Goal: Information Seeking & Learning: Learn about a topic

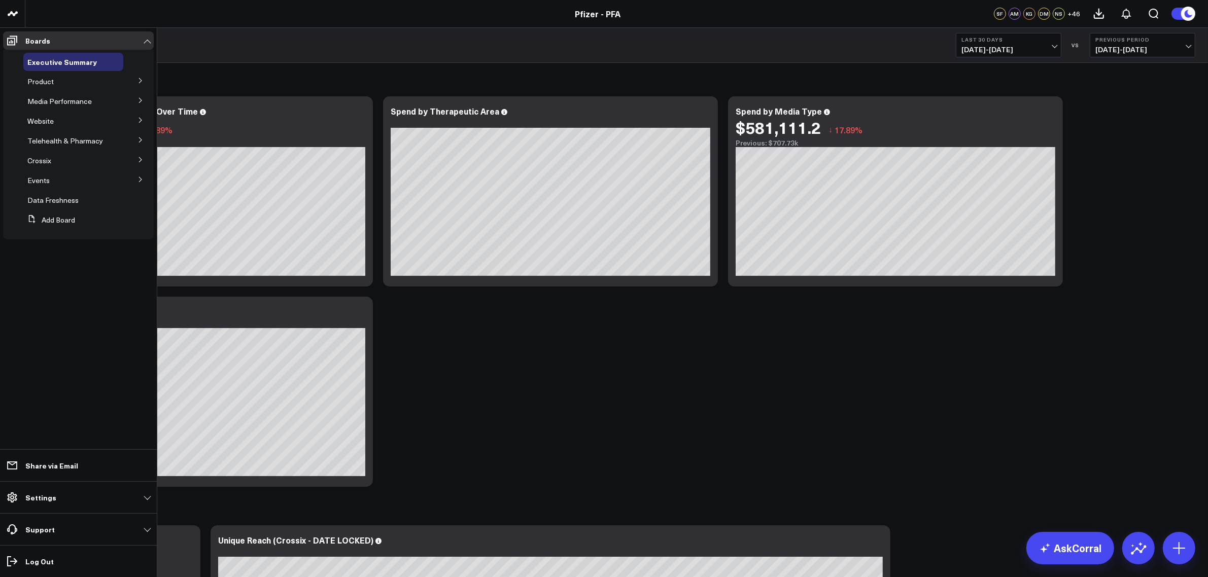
click at [145, 83] on button at bounding box center [140, 80] width 26 height 15
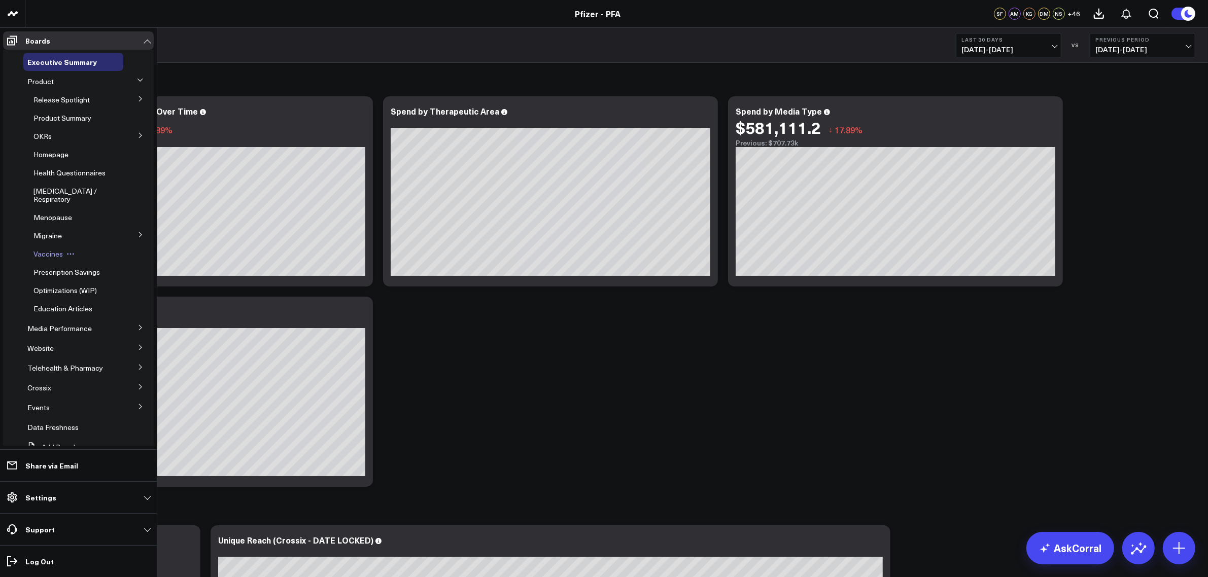
click at [56, 259] on span "Vaccines" at bounding box center [47, 254] width 29 height 10
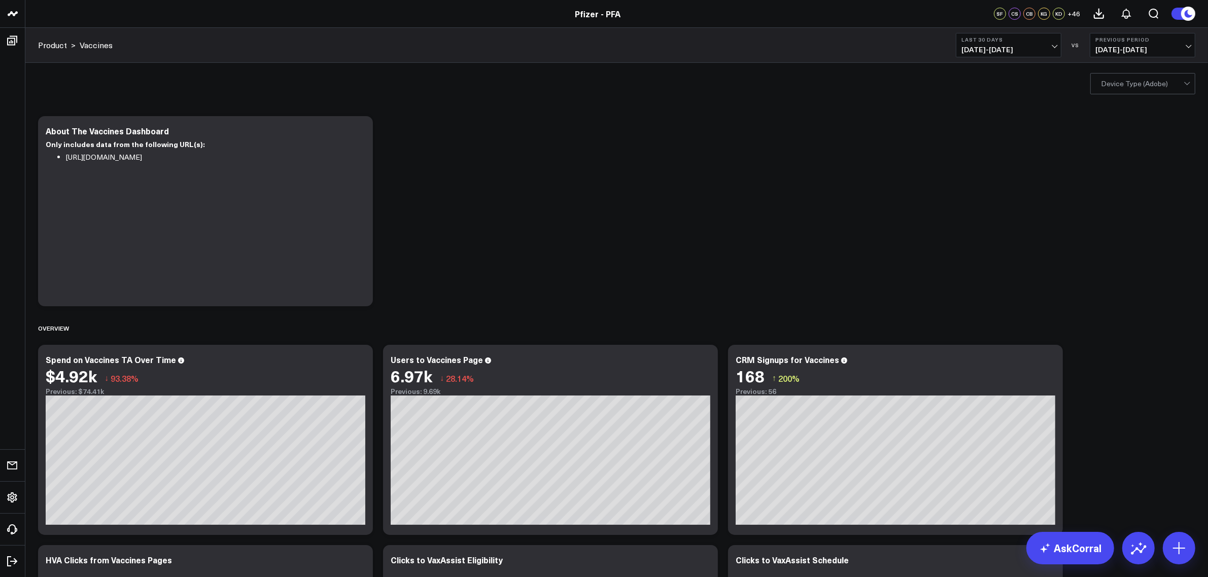
click at [1040, 47] on span "[DATE] - [DATE]" at bounding box center [1008, 50] width 94 height 8
click at [992, 328] on link "Custom Dates" at bounding box center [1008, 324] width 105 height 19
select select "7"
select select "2025"
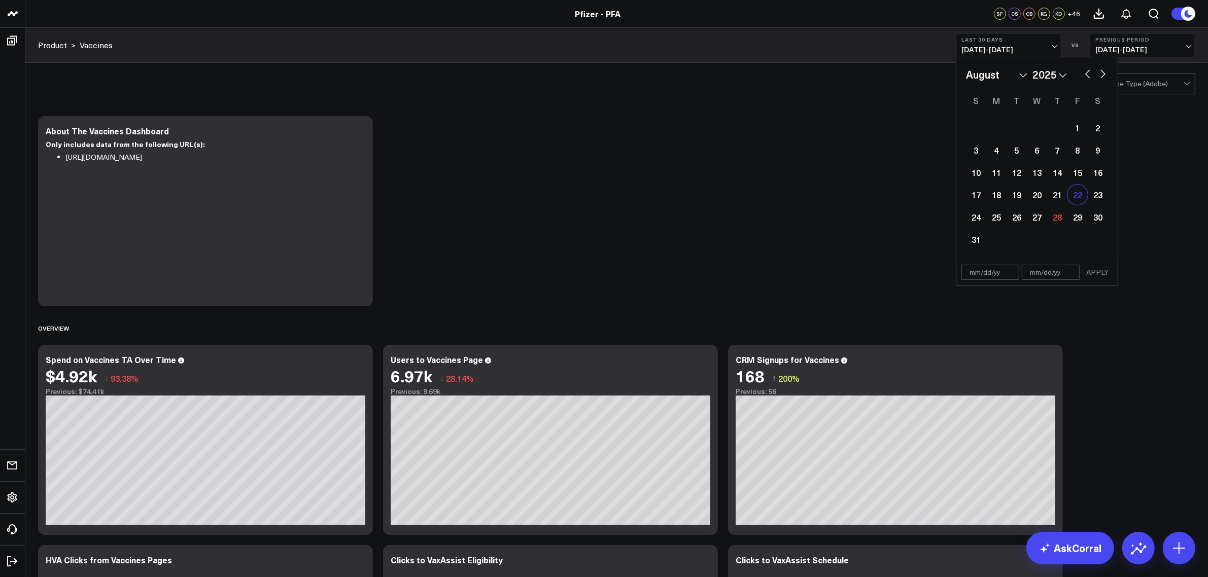
click at [1071, 197] on div "22" at bounding box center [1077, 195] width 20 height 20
type input "[DATE]"
select select "7"
select select "2025"
click at [1056, 216] on div "28" at bounding box center [1057, 217] width 20 height 20
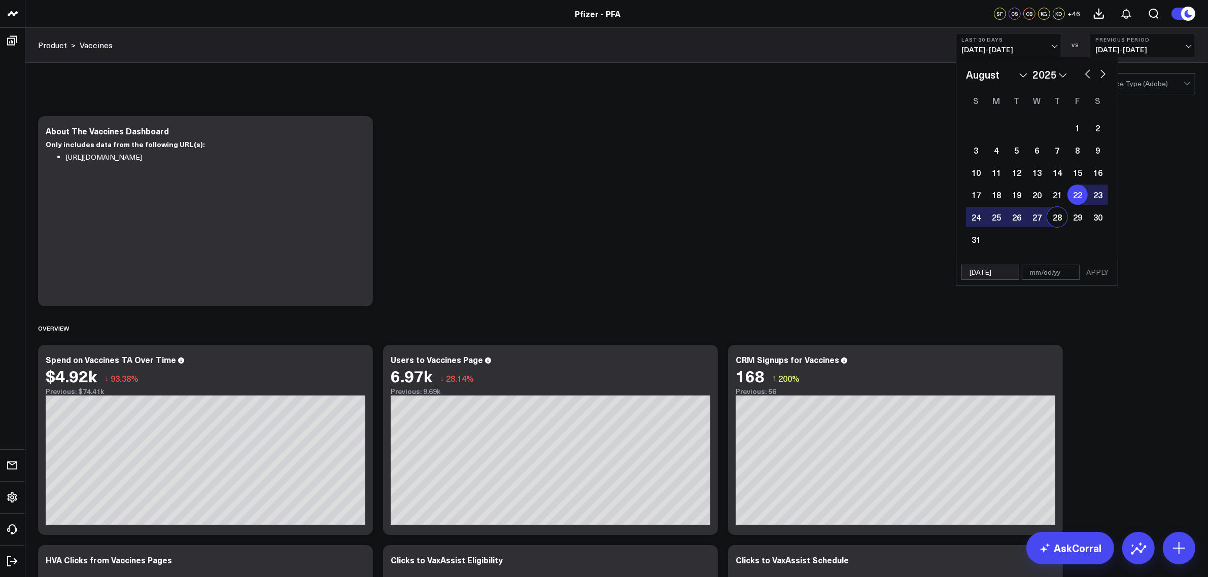
type input "[DATE]"
select select "7"
select select "2025"
click at [1096, 272] on button "APPLY" at bounding box center [1097, 272] width 30 height 15
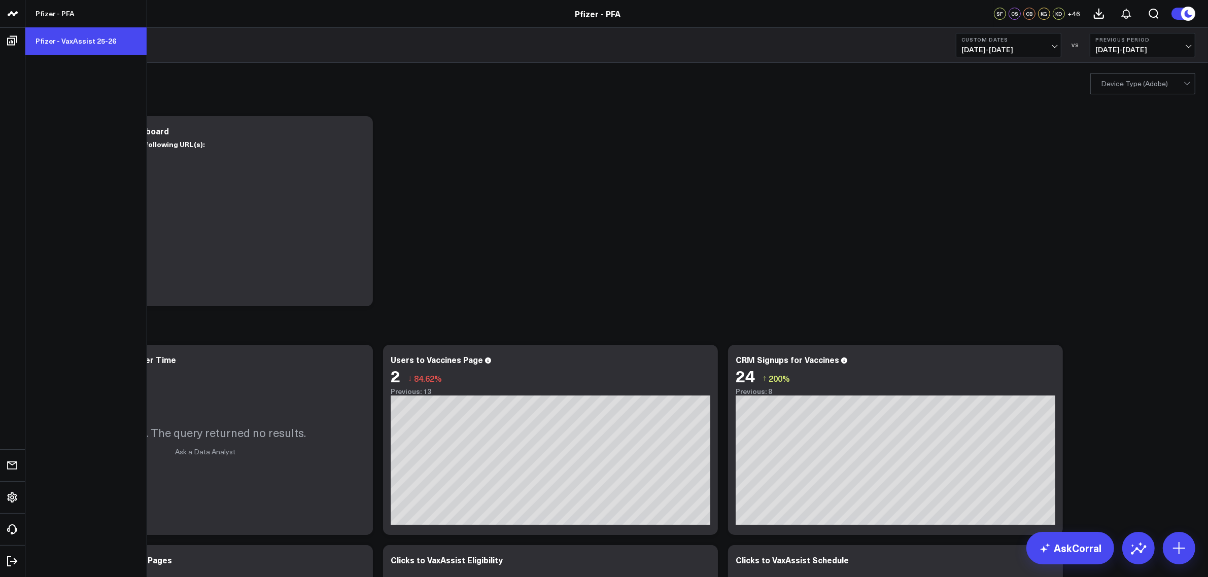
click at [76, 42] on link "Pfizer - VaxAssist 25-26" at bounding box center [85, 40] width 121 height 27
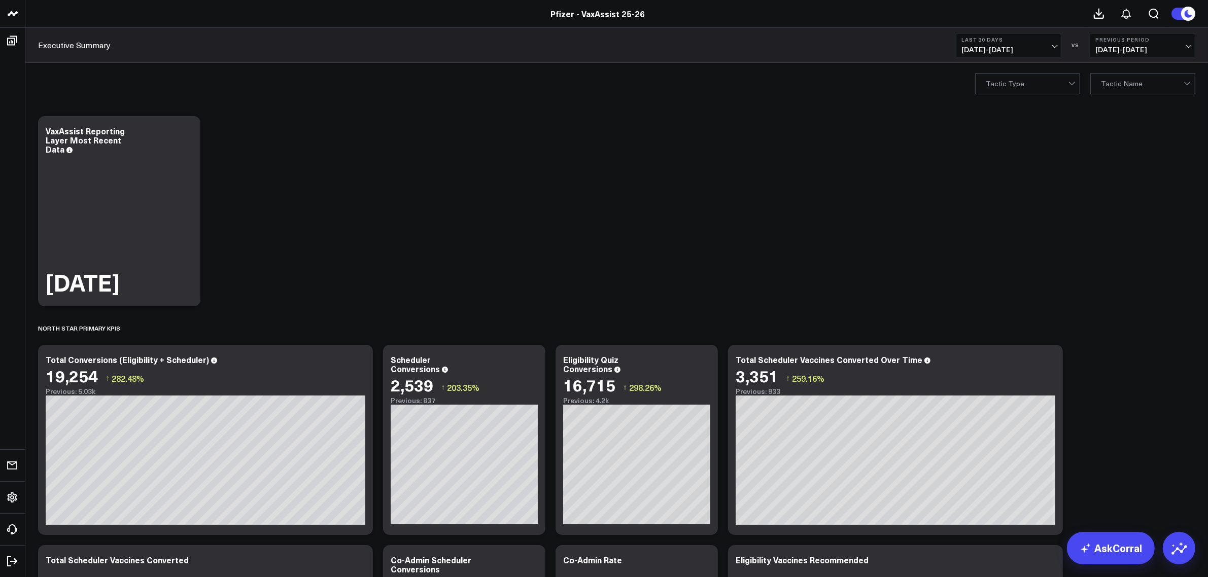
click at [1041, 46] on span "[DATE] - [DATE]" at bounding box center [1008, 50] width 94 height 8
click at [979, 323] on link "Custom Dates" at bounding box center [1008, 324] width 105 height 19
select select "7"
select select "2025"
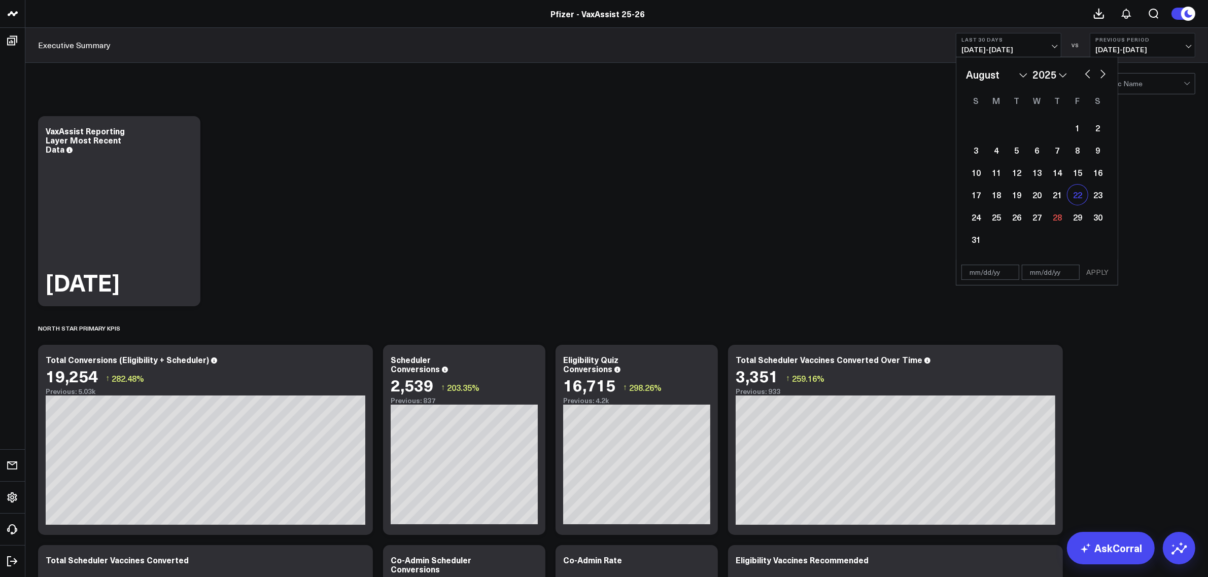
click at [1082, 200] on div "22" at bounding box center [1077, 195] width 20 height 20
type input "[DATE]"
select select "7"
select select "2025"
click at [1058, 221] on div "28" at bounding box center [1057, 217] width 20 height 20
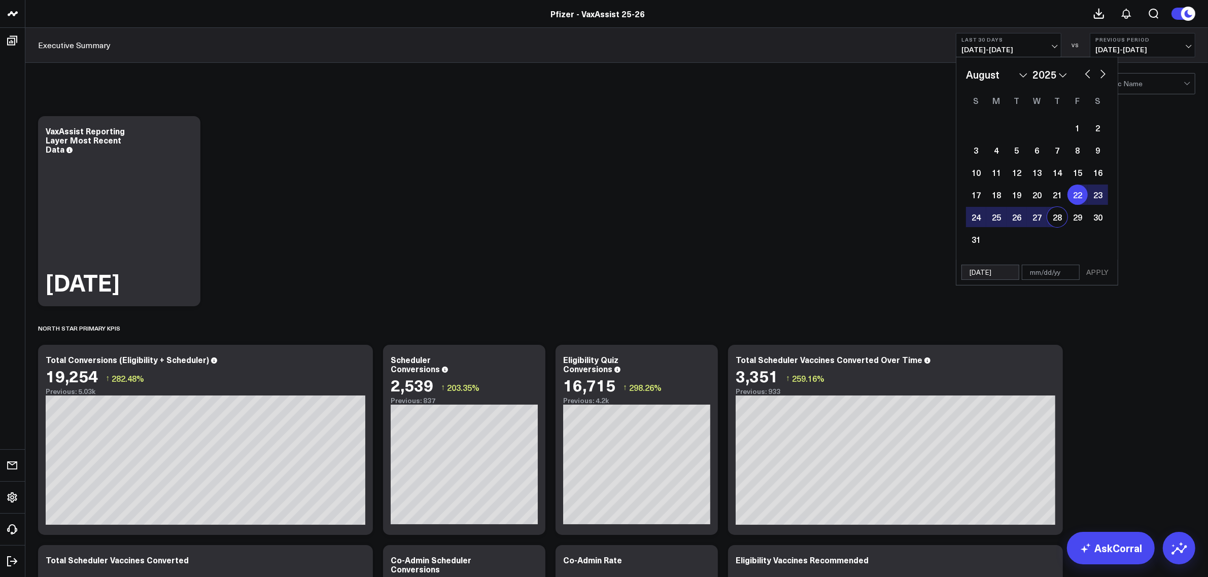
type input "[DATE]"
select select "7"
select select "2025"
click at [1092, 277] on button "APPLY" at bounding box center [1097, 272] width 30 height 15
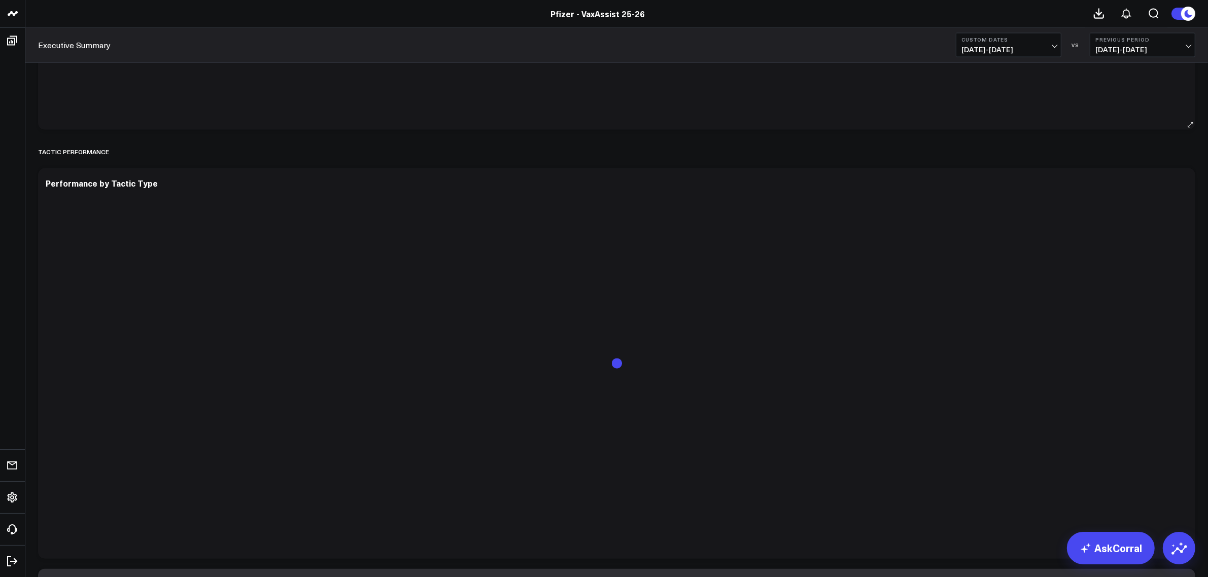
scroll to position [2182, 0]
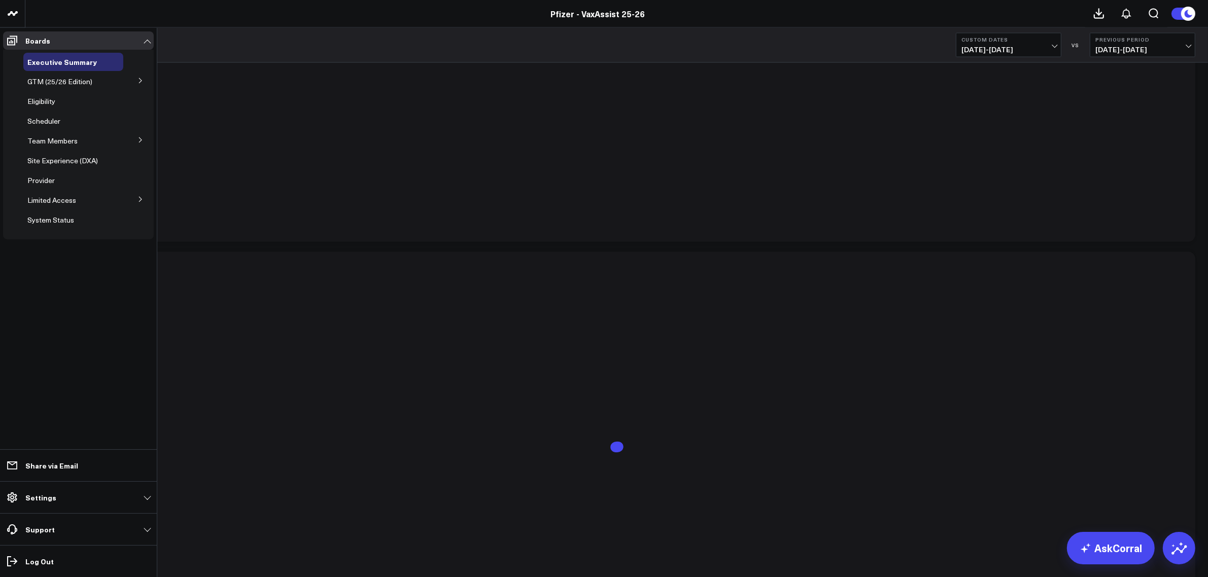
click at [140, 80] on icon at bounding box center [140, 80] width 3 height 5
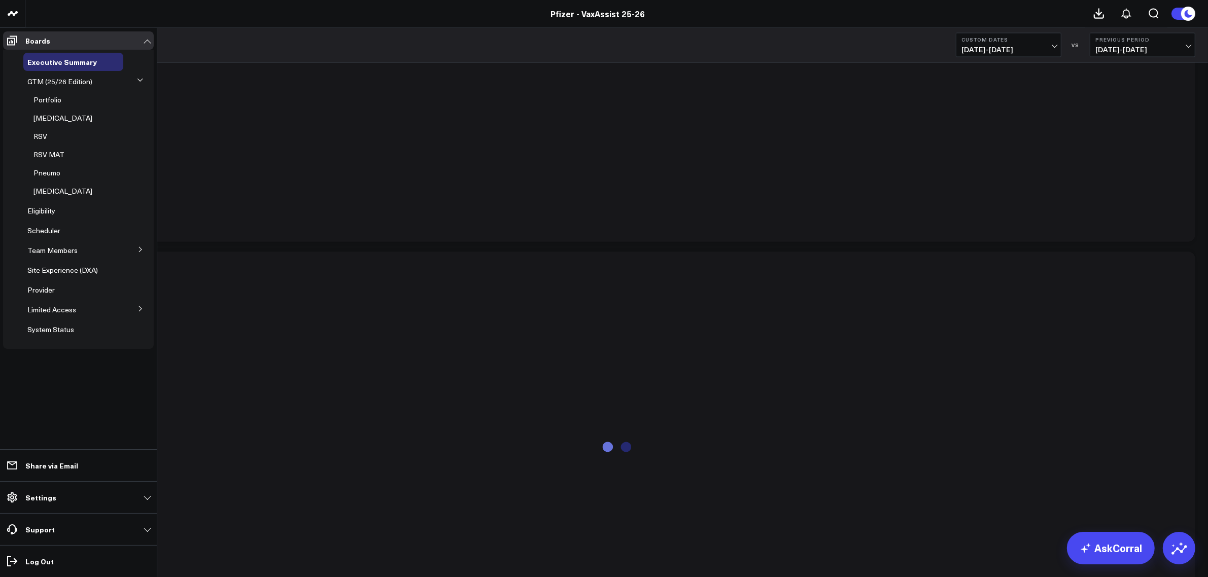
click at [140, 80] on icon at bounding box center [140, 80] width 6 height 6
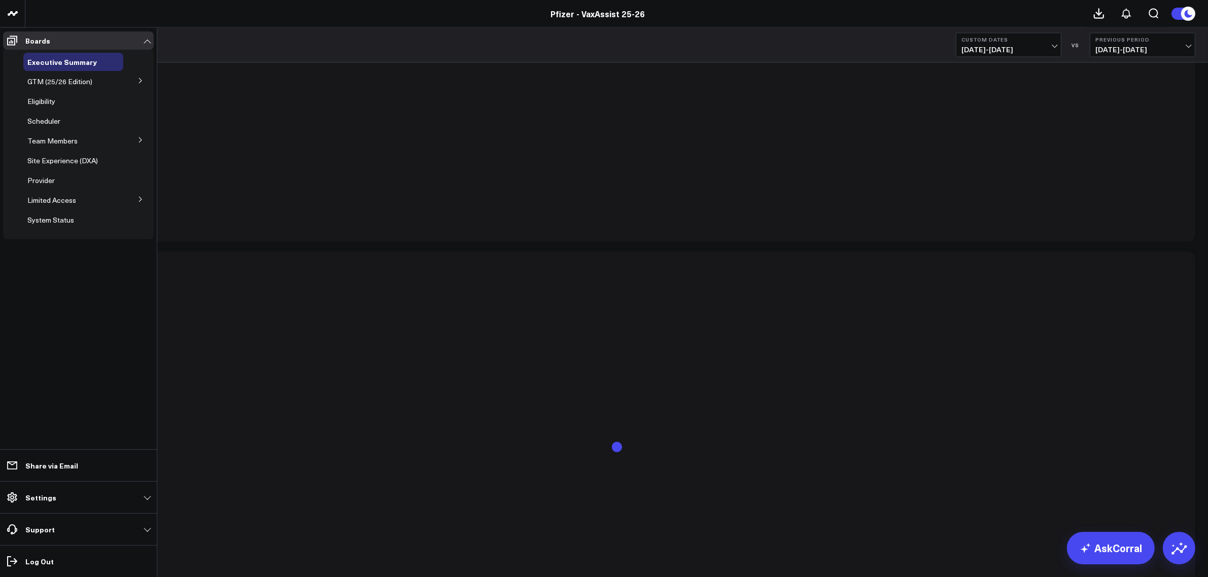
click at [136, 143] on button at bounding box center [140, 139] width 26 height 15
click at [138, 143] on button at bounding box center [140, 139] width 15 height 26
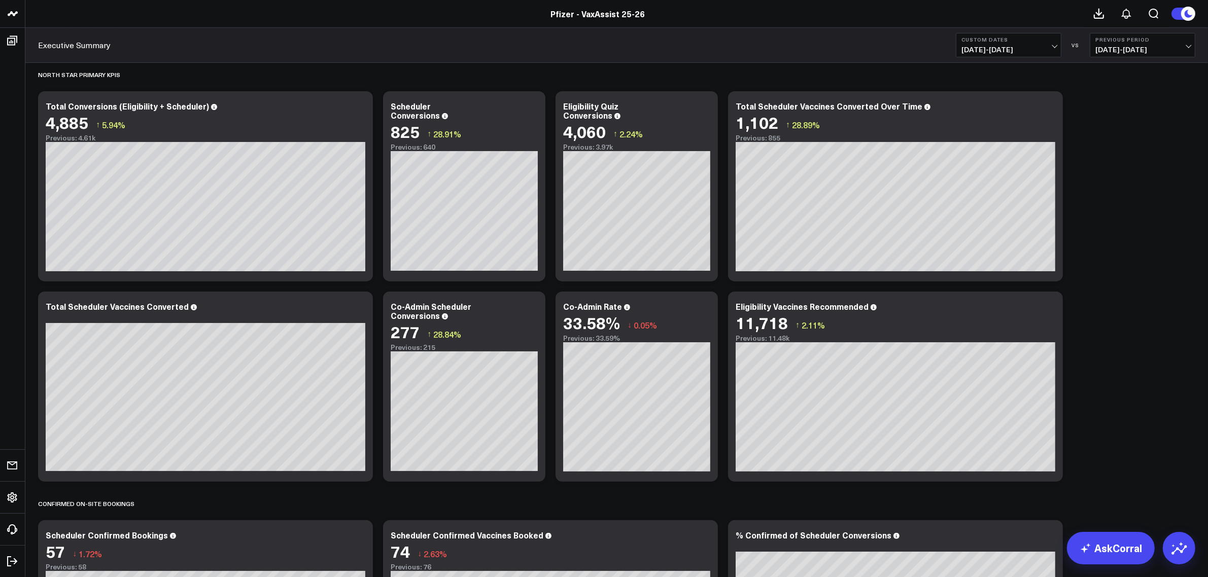
scroll to position [190, 0]
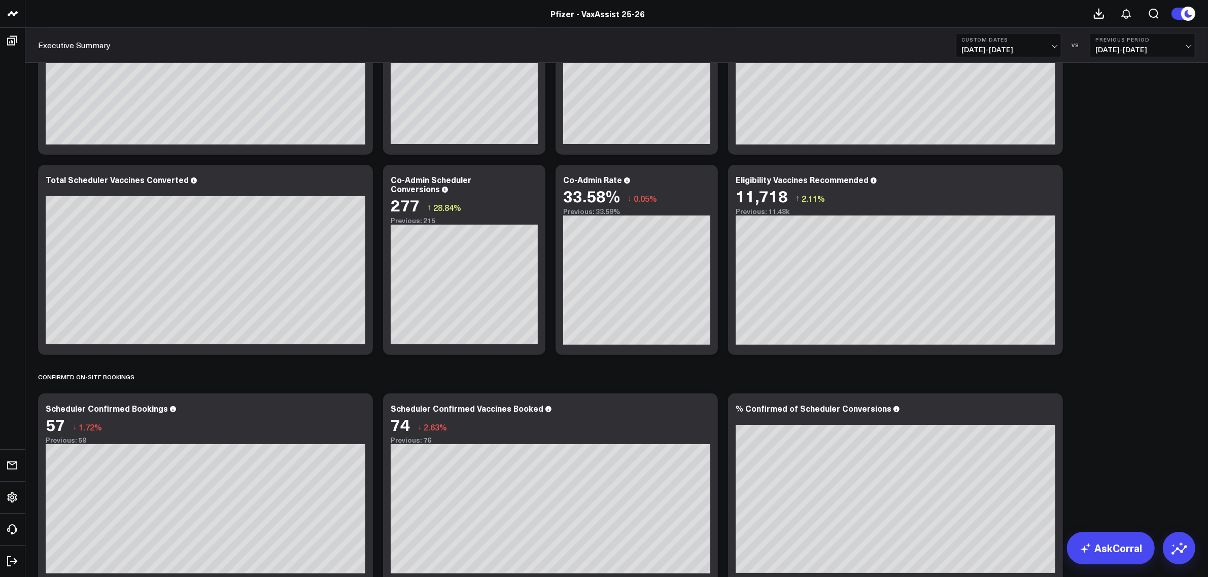
scroll to position [761, 0]
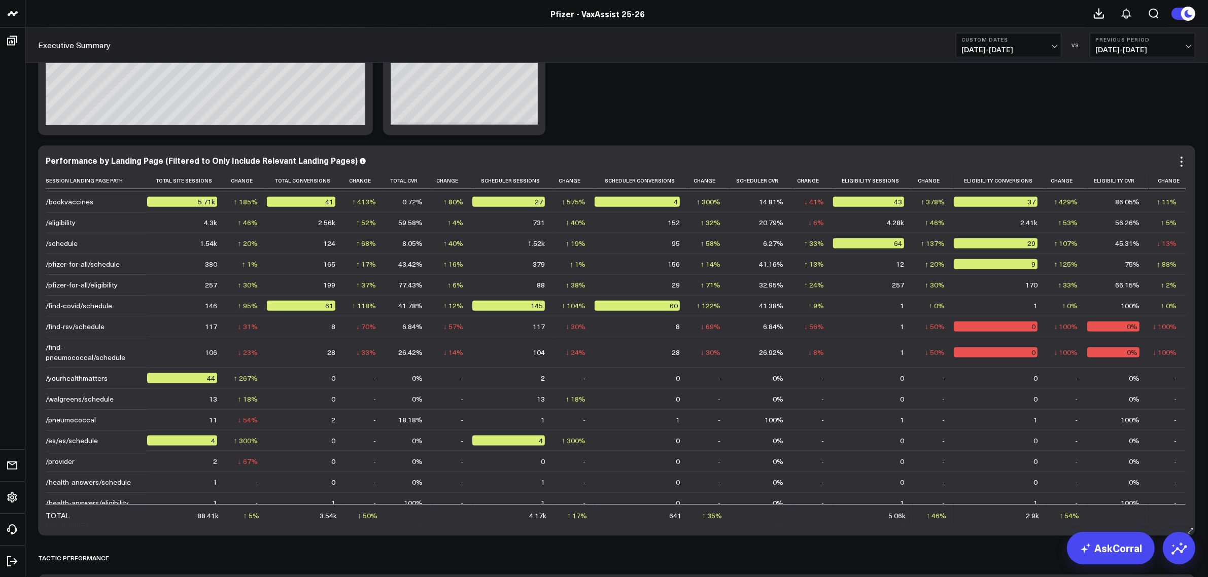
scroll to position [0, 0]
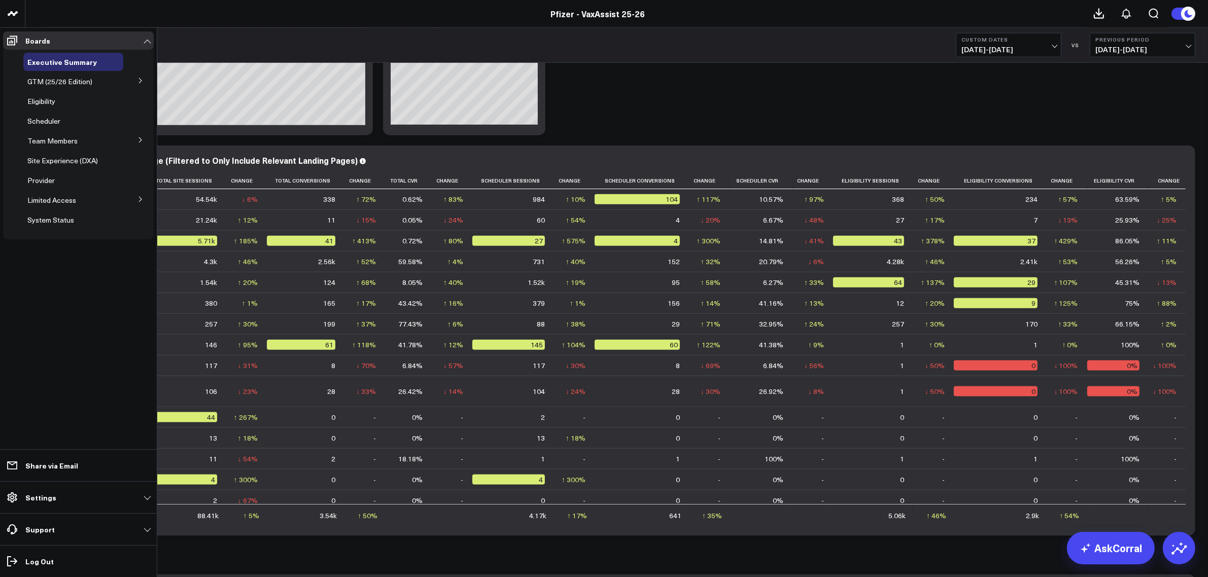
click at [128, 80] on button at bounding box center [140, 80] width 26 height 15
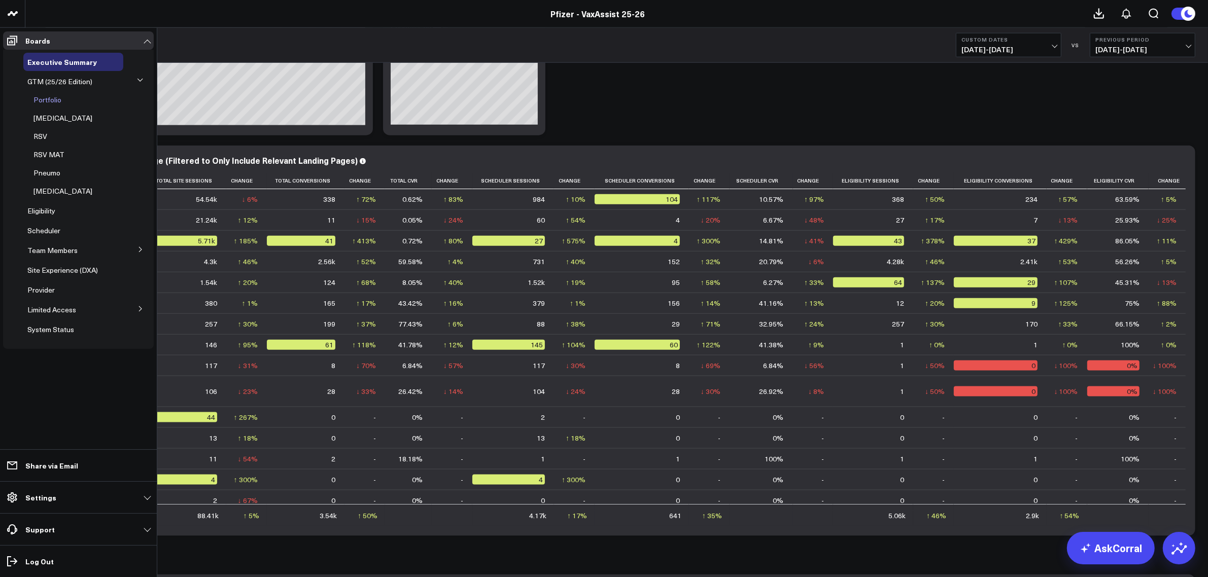
click at [54, 100] on span "Portfolio" at bounding box center [47, 100] width 28 height 10
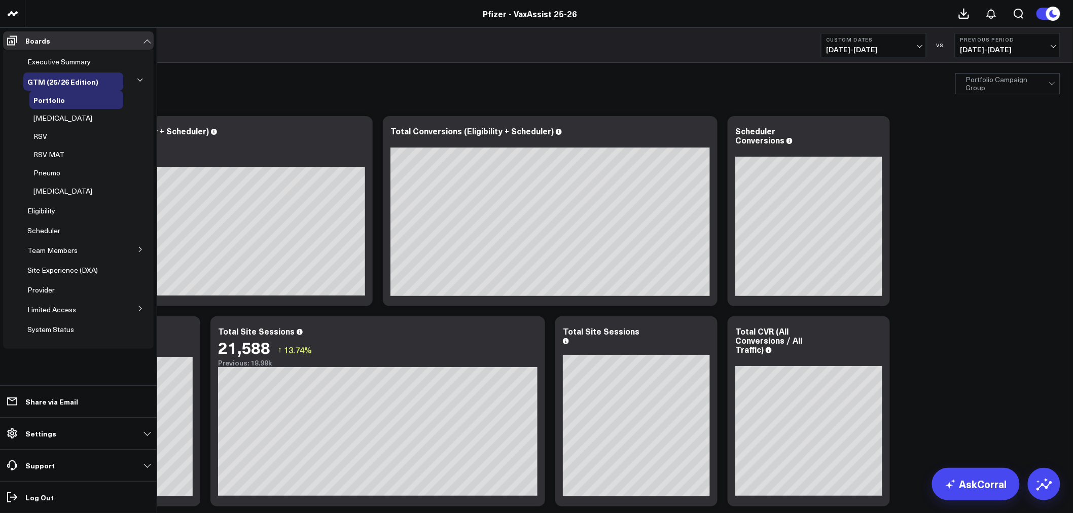
click at [134, 305] on button at bounding box center [140, 308] width 26 height 15
click at [59, 332] on span "PFA - Cross Domain" at bounding box center [65, 328] width 64 height 10
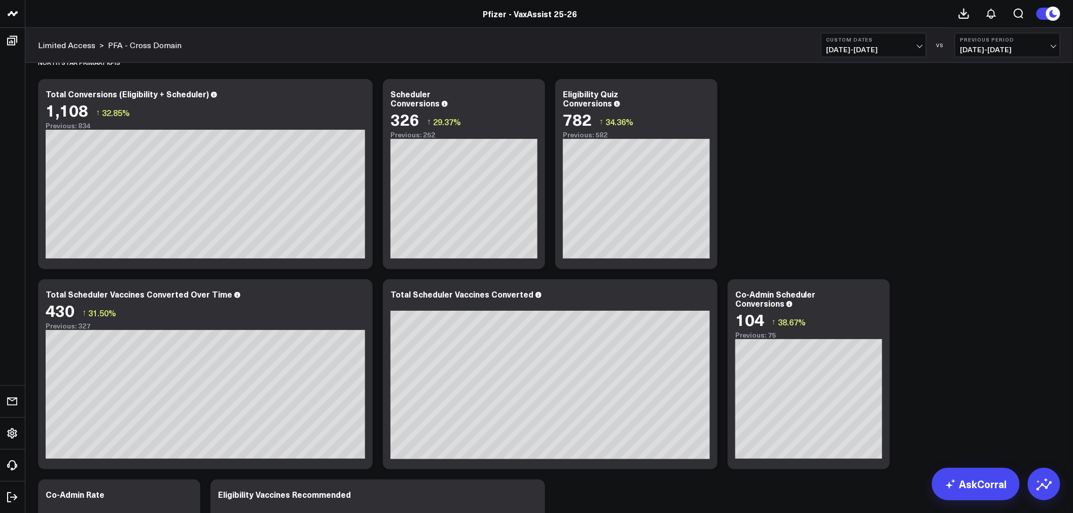
scroll to position [169, 0]
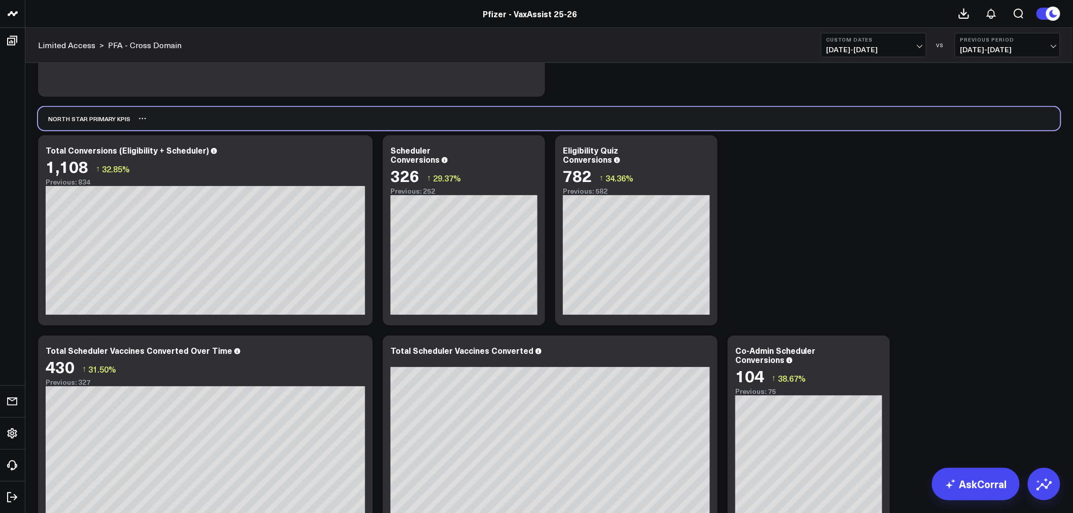
click at [440, 120] on div "North Star Primary KPIs" at bounding box center [549, 118] width 1023 height 23
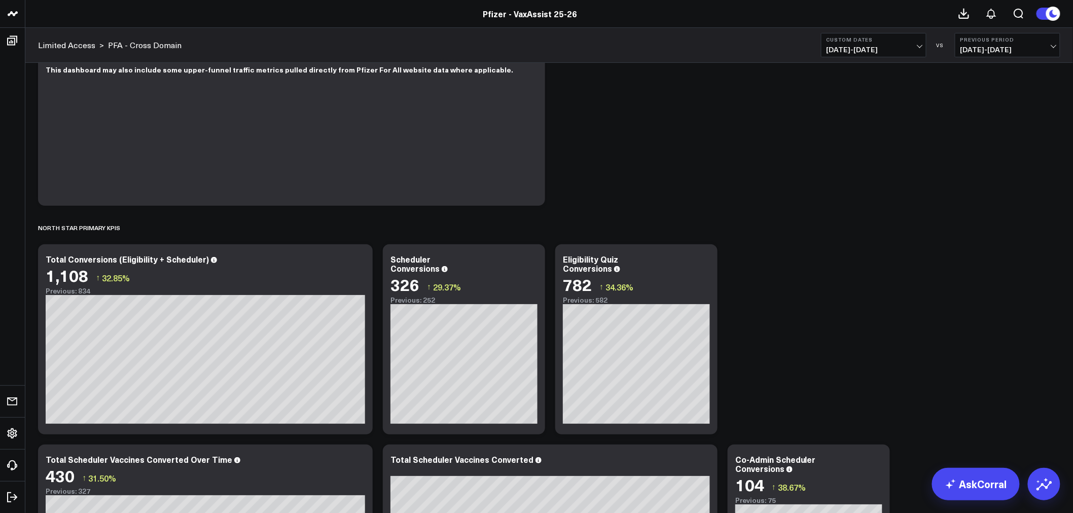
scroll to position [0, 0]
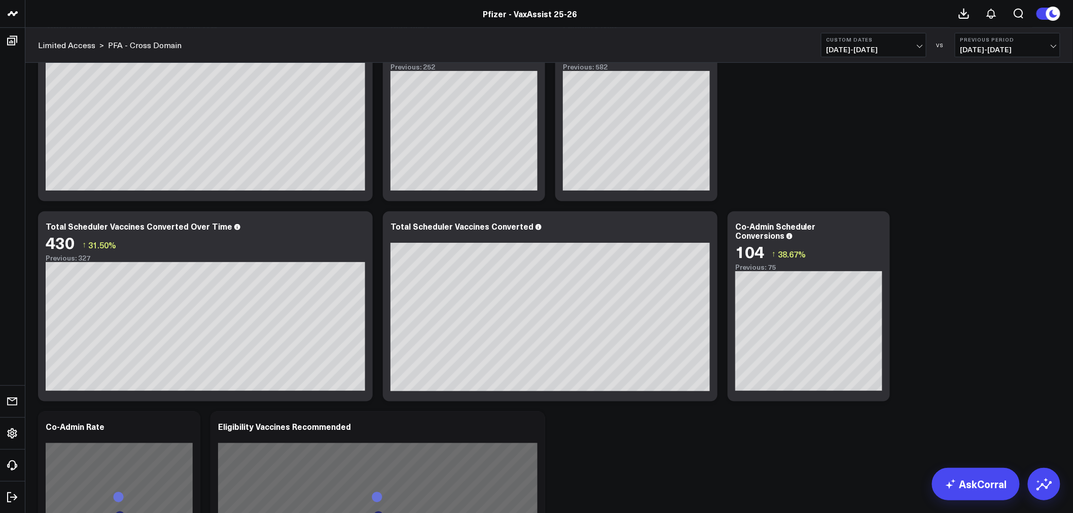
scroll to position [169, 0]
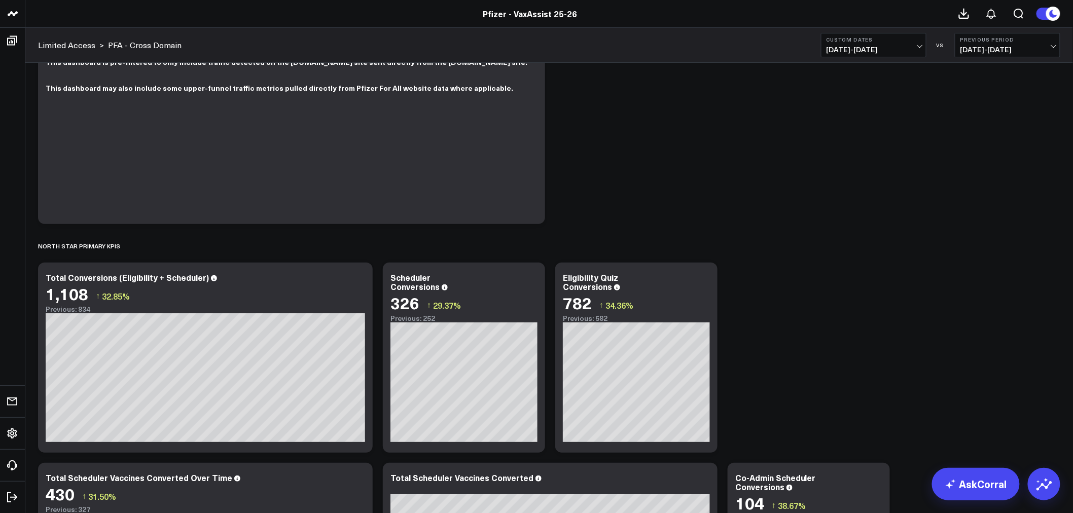
scroll to position [0, 0]
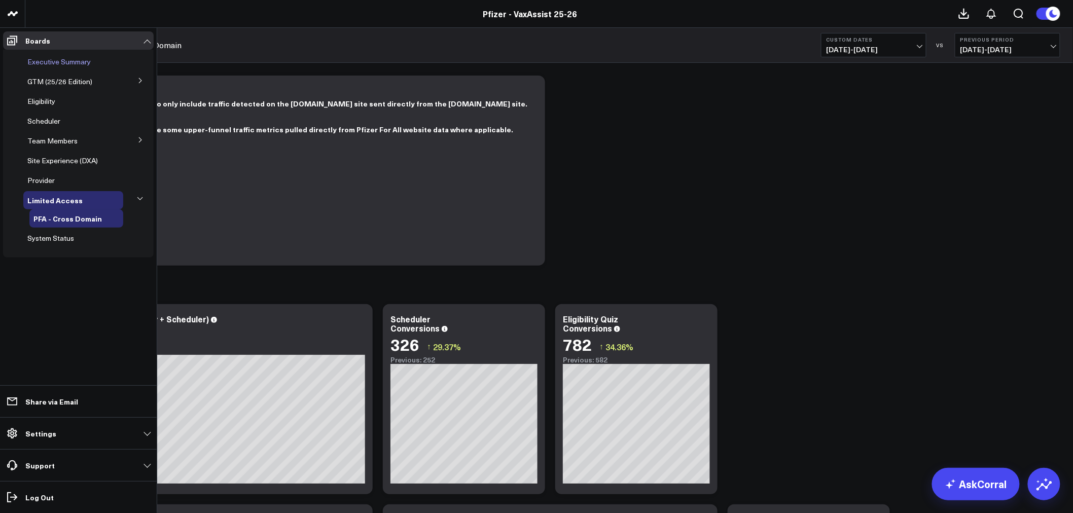
click at [56, 61] on span "Executive Summary" at bounding box center [58, 62] width 63 height 10
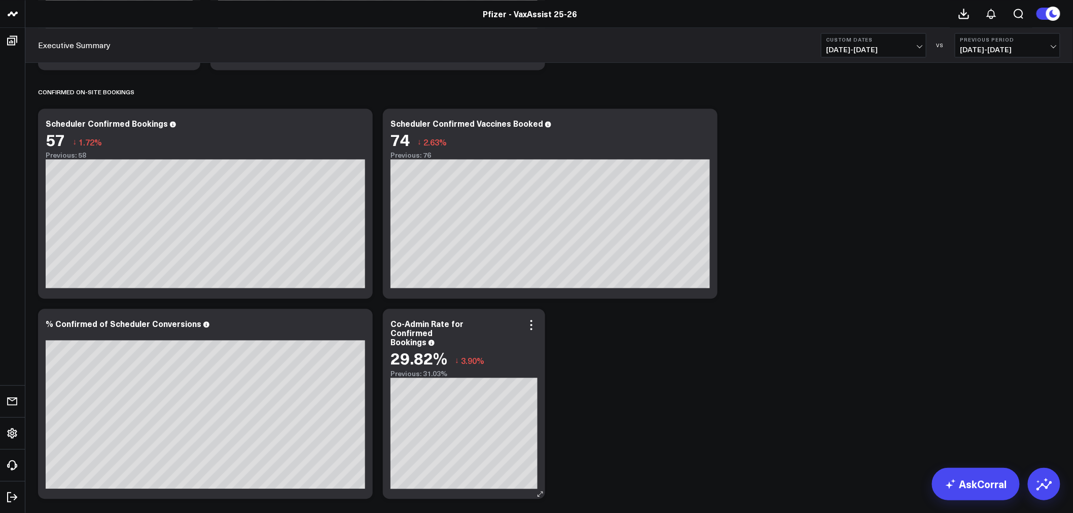
scroll to position [869, 0]
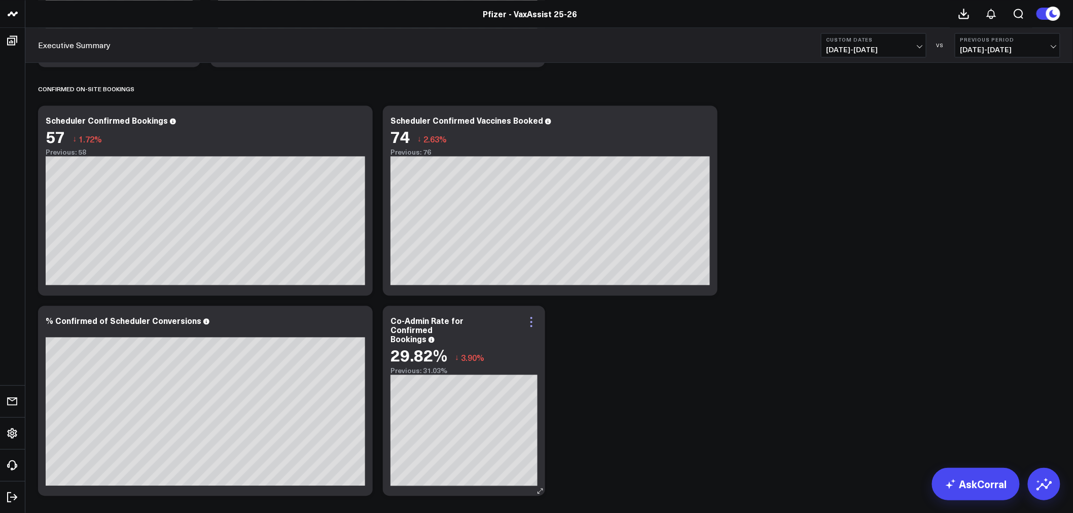
click at [531, 321] on icon at bounding box center [532, 322] width 2 height 2
click at [531, 320] on icon at bounding box center [532, 322] width 12 height 12
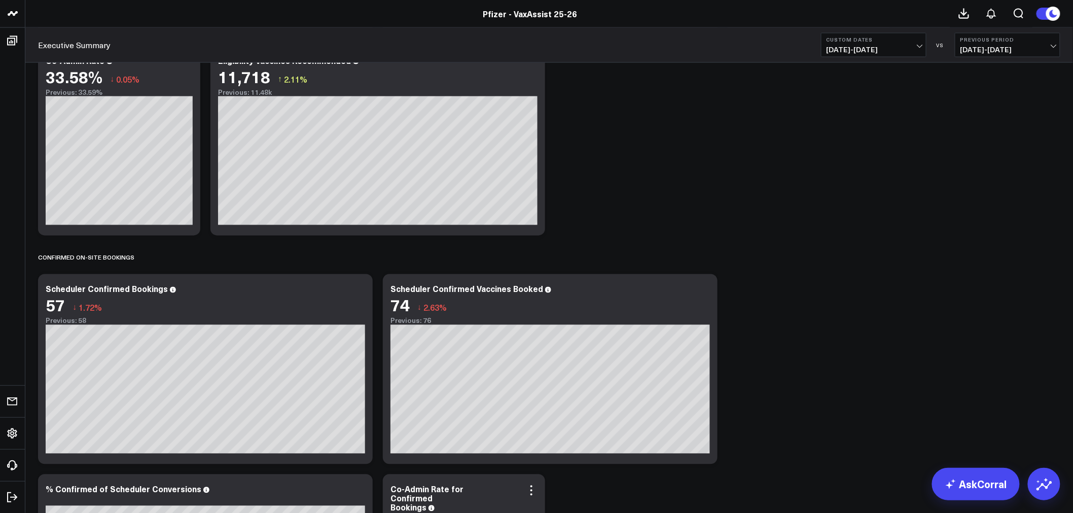
scroll to position [982, 0]
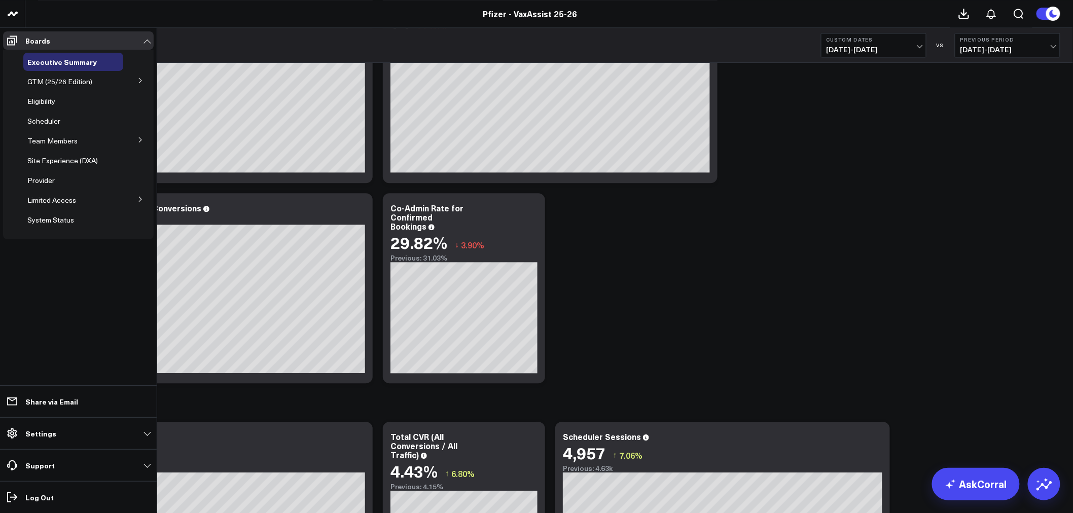
click at [141, 82] on icon at bounding box center [140, 80] width 3 height 5
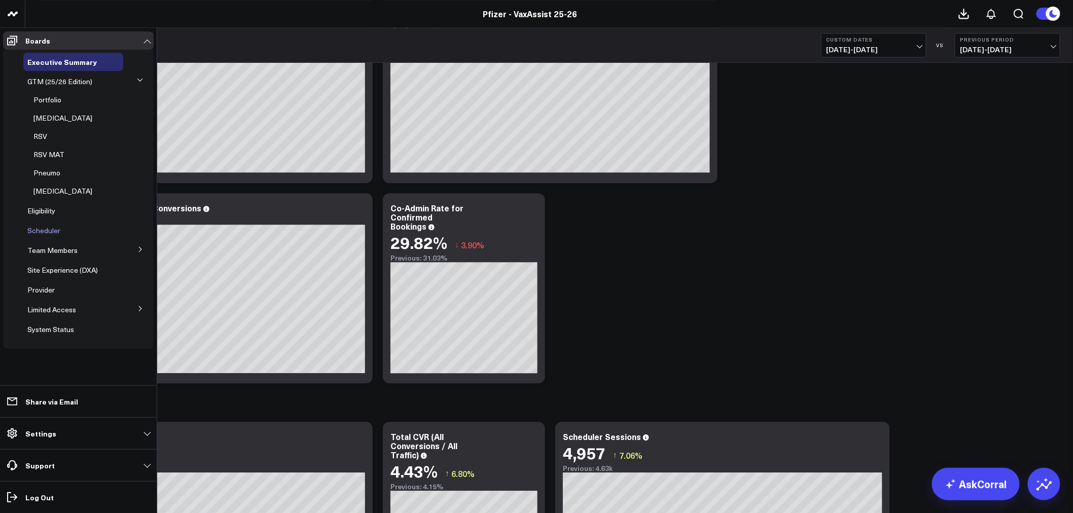
click at [33, 231] on span "Scheduler" at bounding box center [43, 231] width 33 height 10
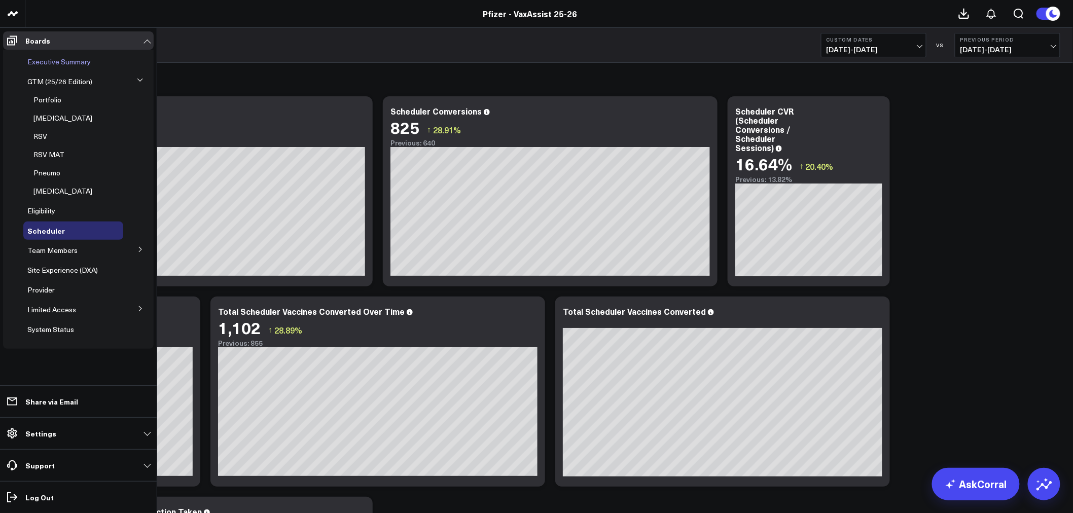
click at [59, 64] on span "Executive Summary" at bounding box center [58, 62] width 63 height 10
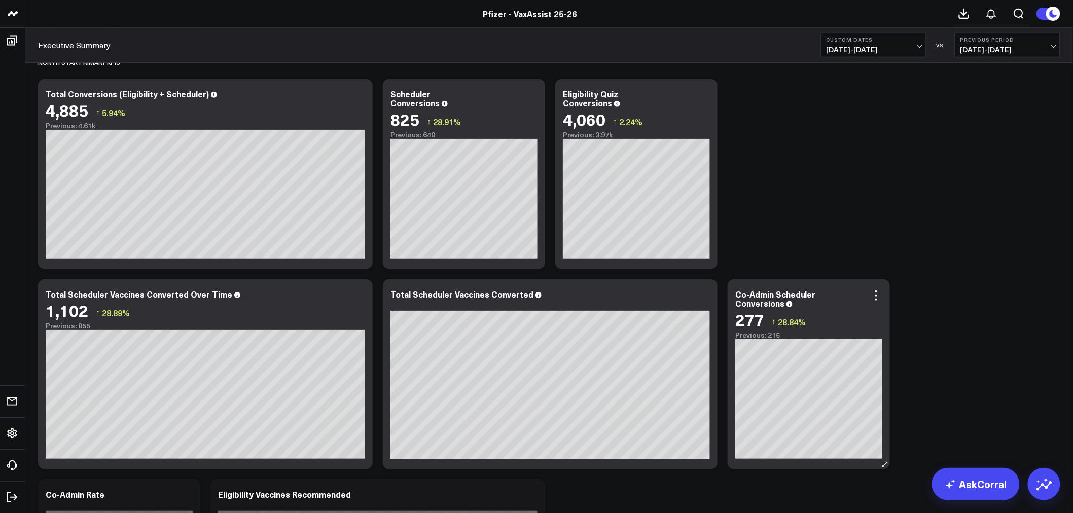
scroll to position [322, 0]
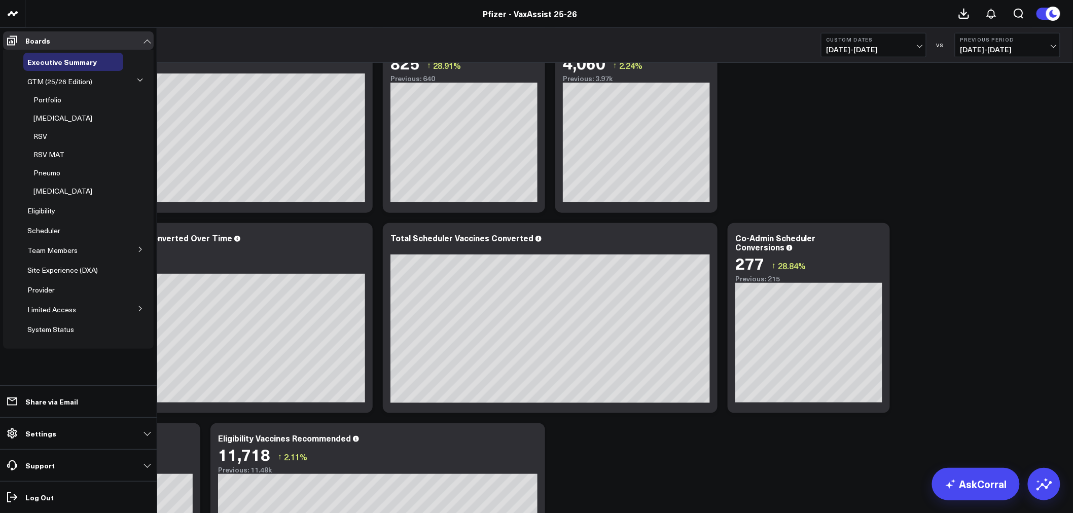
click at [137, 310] on icon at bounding box center [140, 309] width 6 height 6
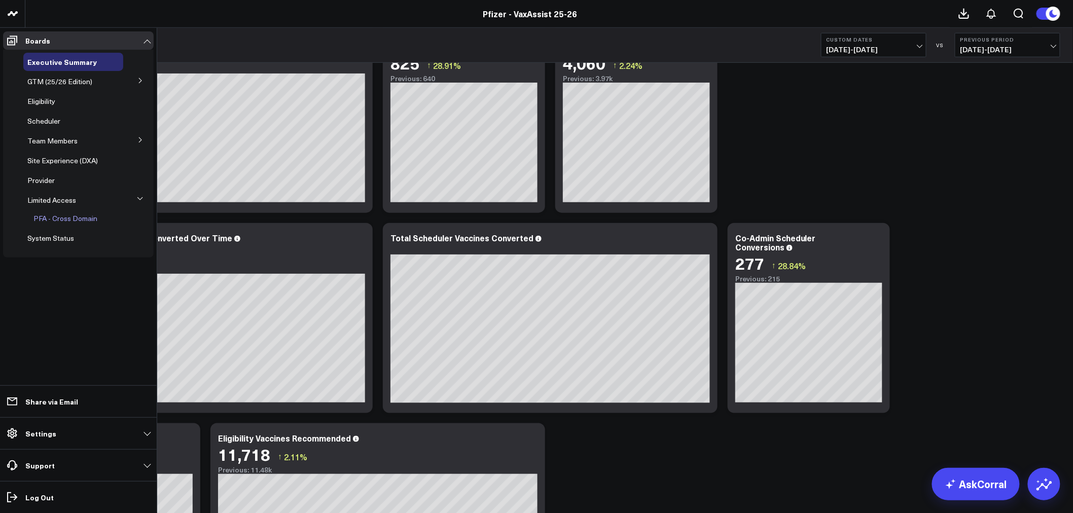
click at [56, 220] on span "PFA - Cross Domain" at bounding box center [65, 219] width 64 height 10
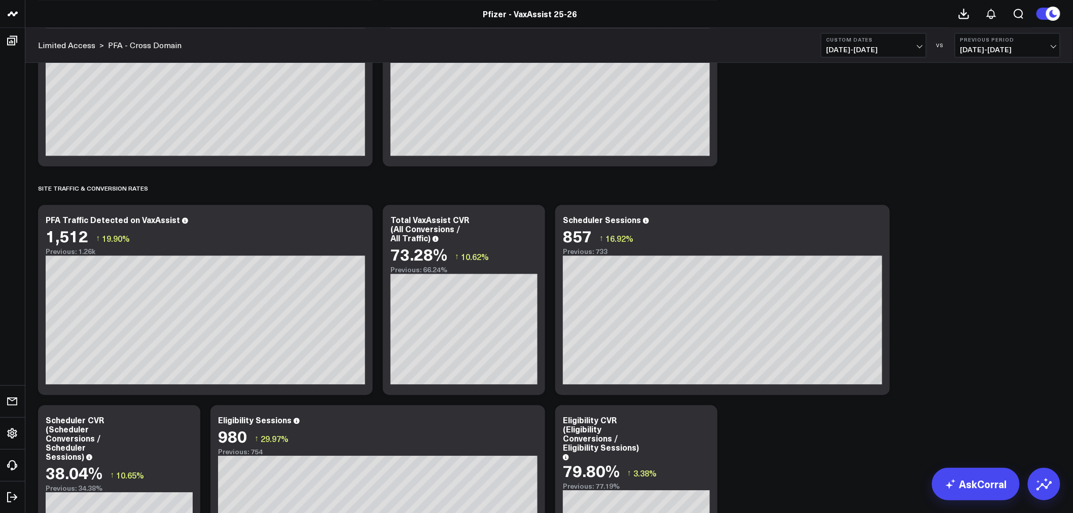
scroll to position [1015, 0]
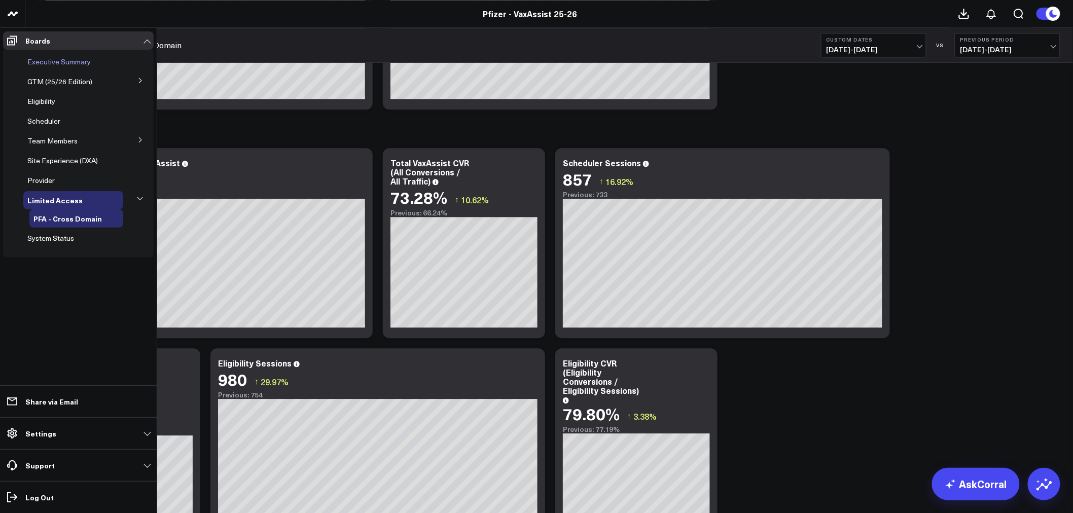
click at [52, 59] on span "Executive Summary" at bounding box center [58, 62] width 63 height 10
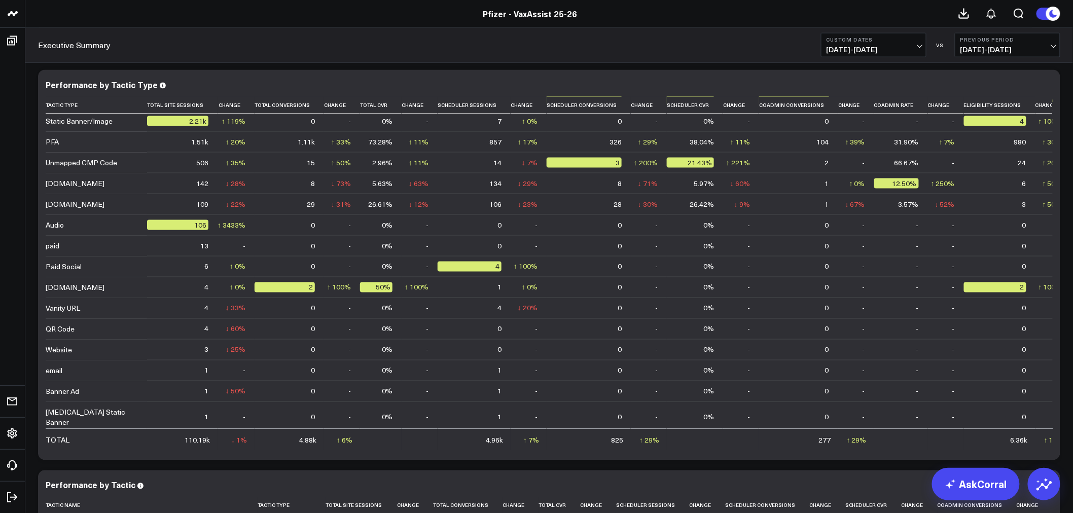
scroll to position [2335, 0]
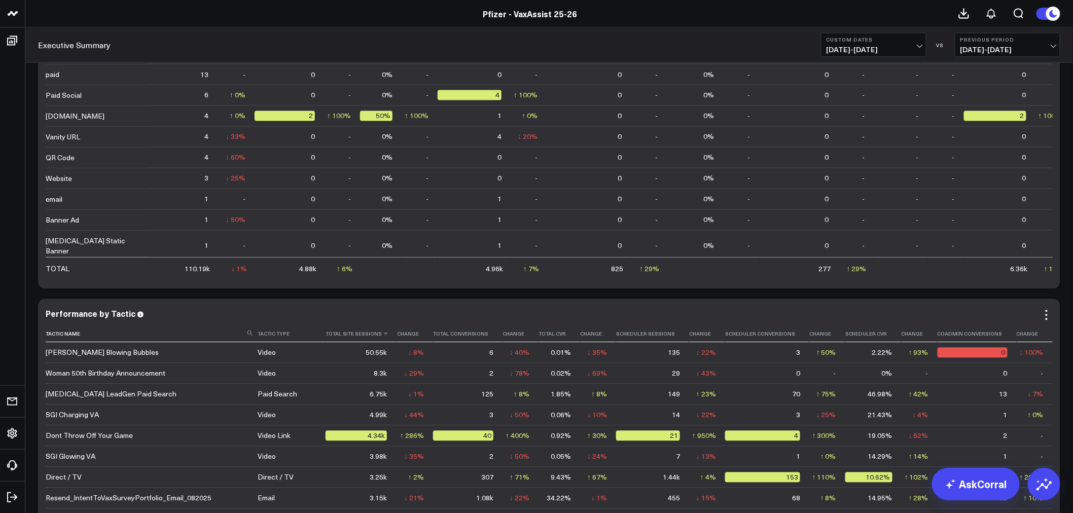
click at [339, 336] on th "Total Site Sessions" at bounding box center [361, 334] width 71 height 17
click at [383, 336] on icon at bounding box center [386, 334] width 8 height 6
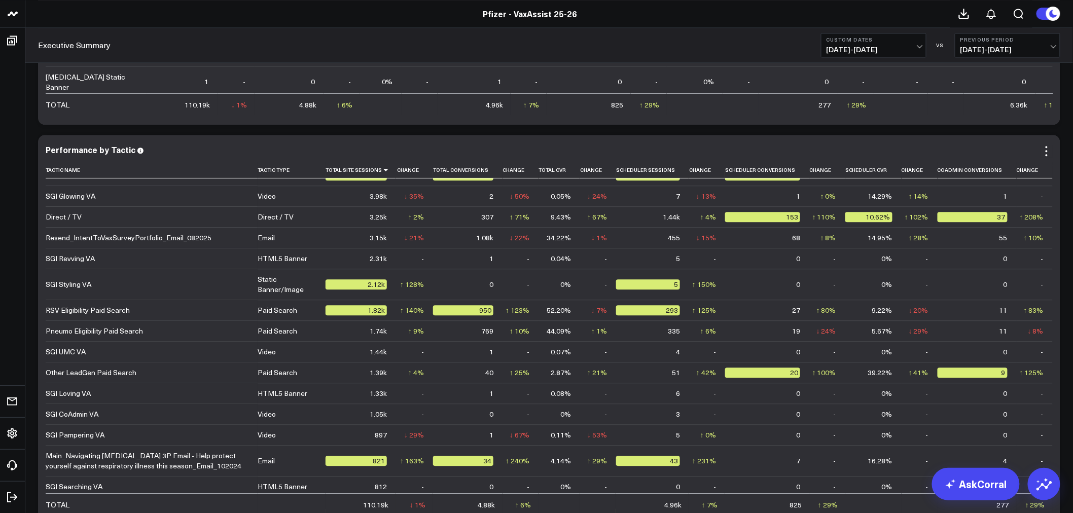
scroll to position [0, 0]
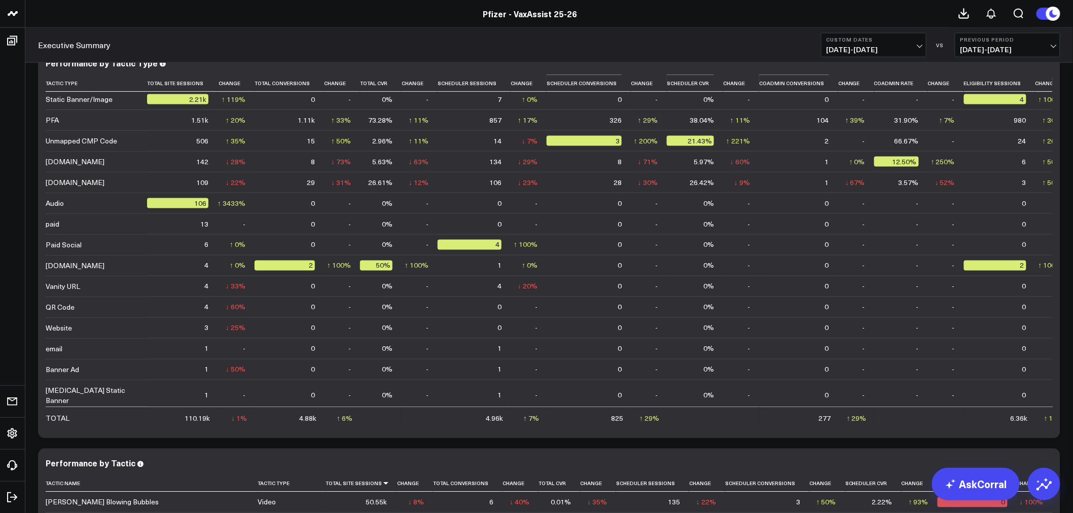
drag, startPoint x: 34, startPoint y: 422, endPoint x: 36, endPoint y: 399, distance: 22.9
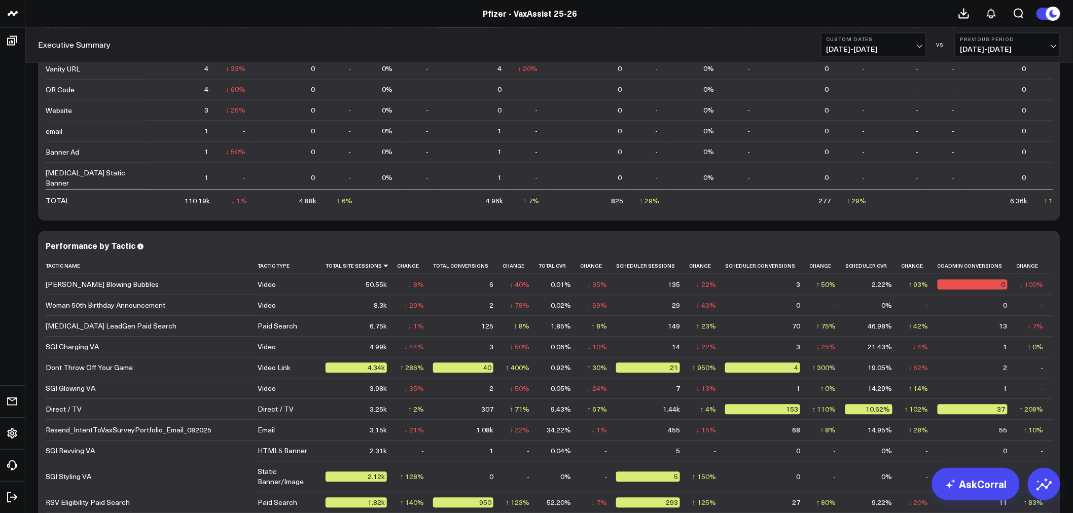
scroll to position [2519, 0]
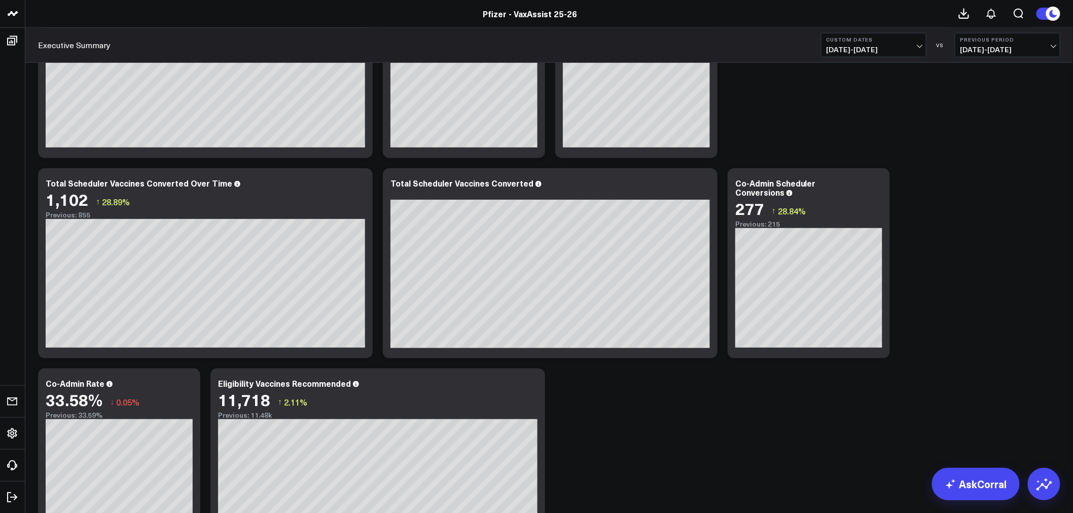
scroll to position [208, 0]
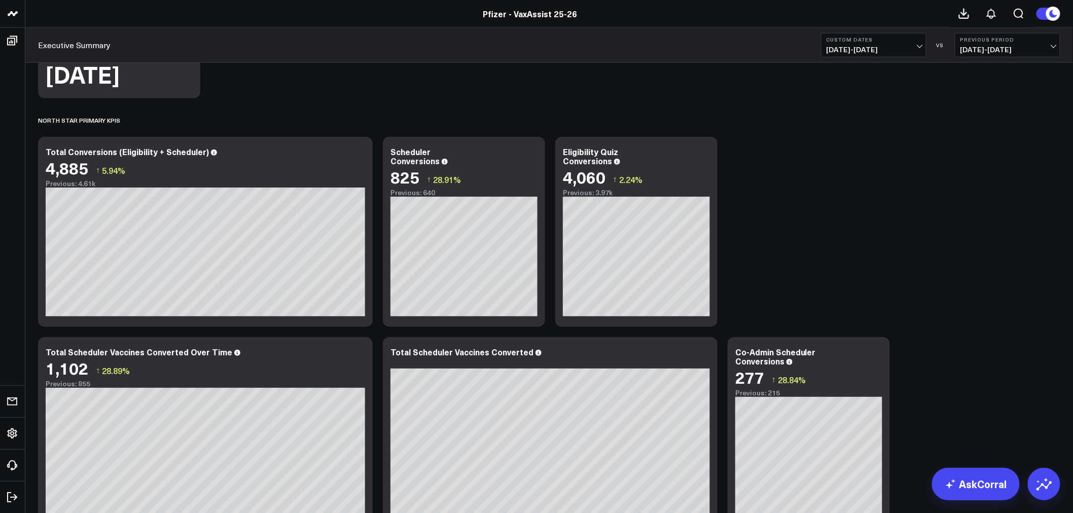
drag, startPoint x: 741, startPoint y: 143, endPoint x: 529, endPoint y: 68, distance: 225.0
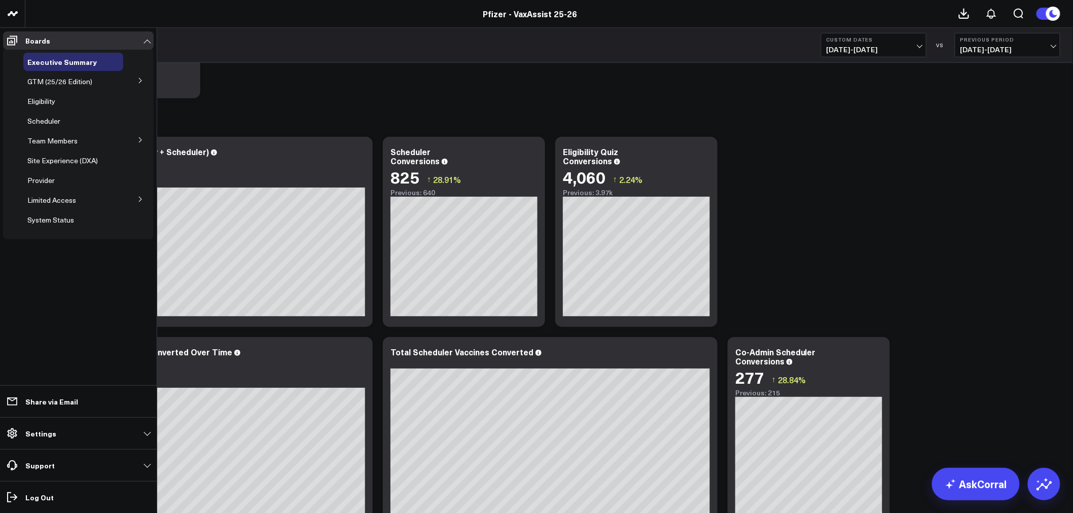
click at [134, 199] on button at bounding box center [140, 198] width 26 height 15
click at [67, 219] on span "PFA - Cross Domain" at bounding box center [65, 219] width 64 height 10
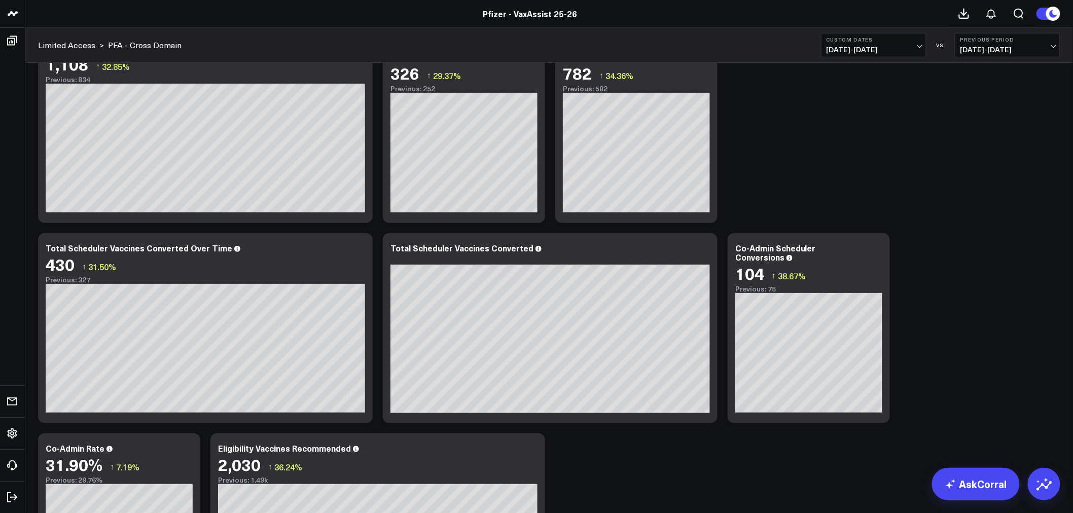
scroll to position [396, 0]
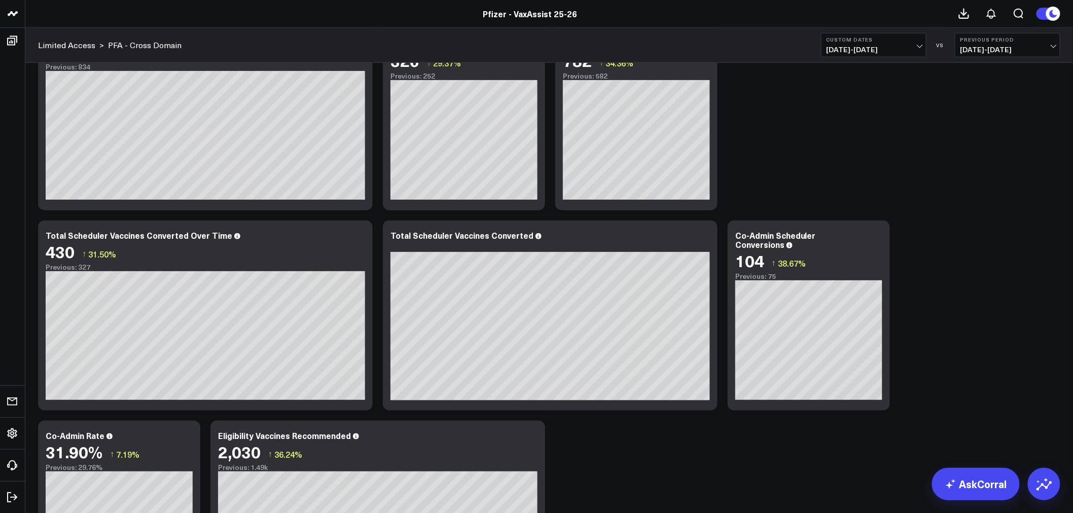
scroll to position [283, 0]
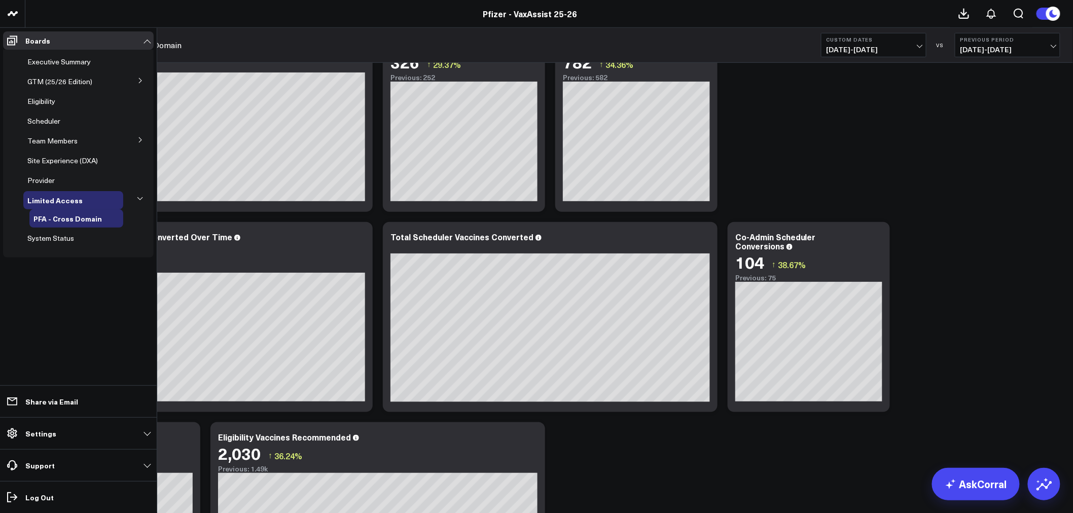
drag, startPoint x: 73, startPoint y: 59, endPoint x: 4, endPoint y: 61, distance: 69.5
click at [73, 59] on span "Executive Summary" at bounding box center [58, 62] width 63 height 10
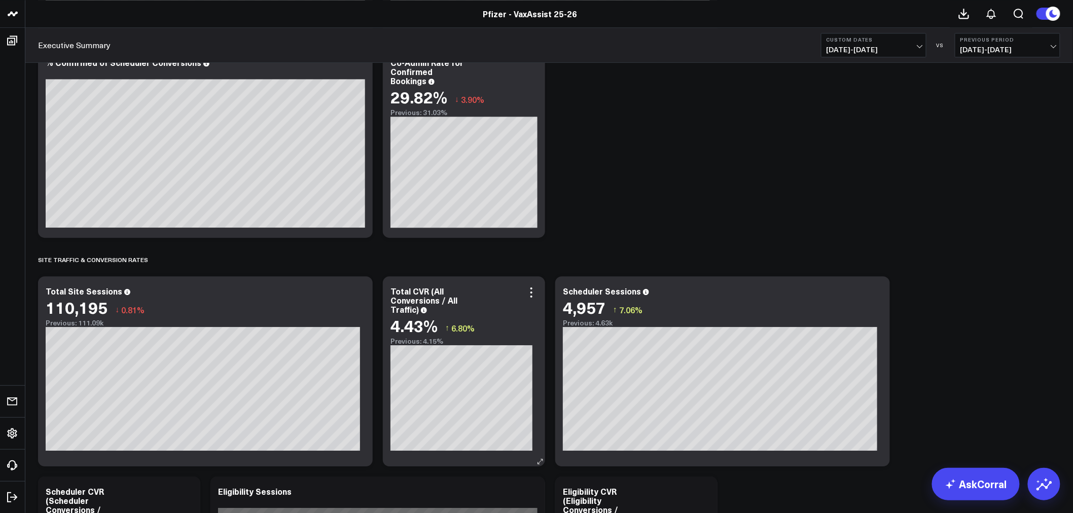
scroll to position [1240, 0]
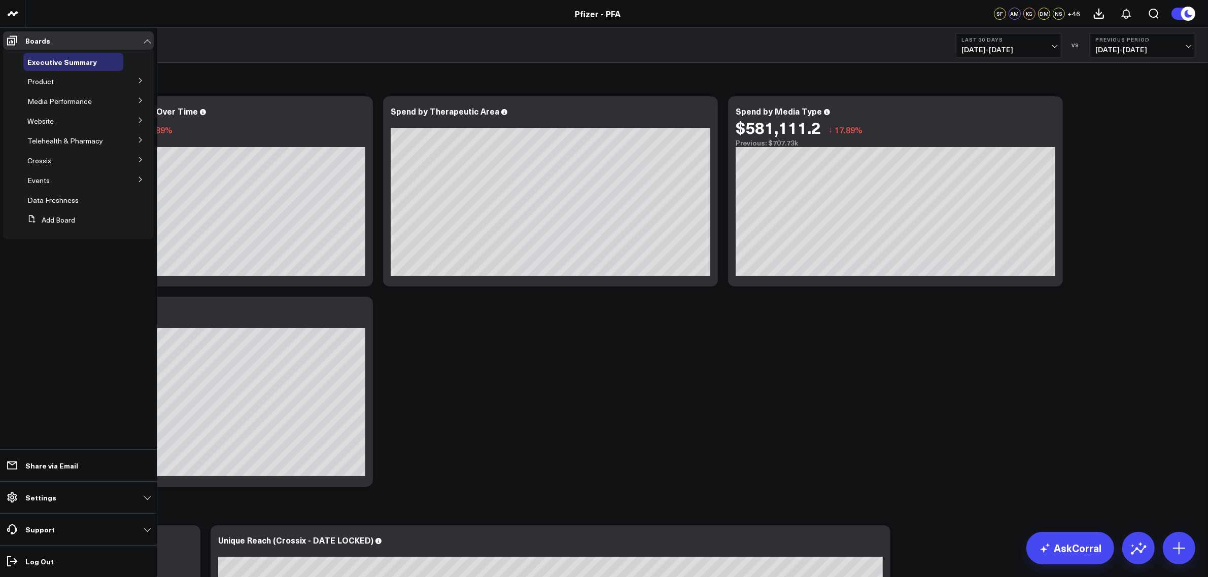
click at [142, 83] on icon at bounding box center [140, 81] width 6 height 6
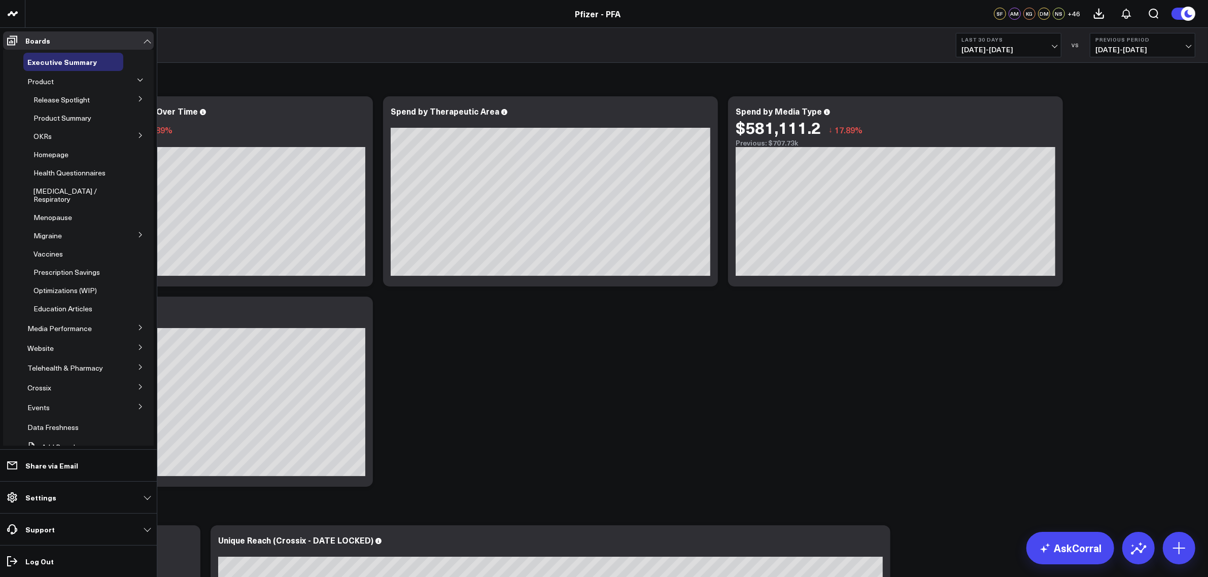
click at [137, 331] on icon at bounding box center [140, 328] width 6 height 6
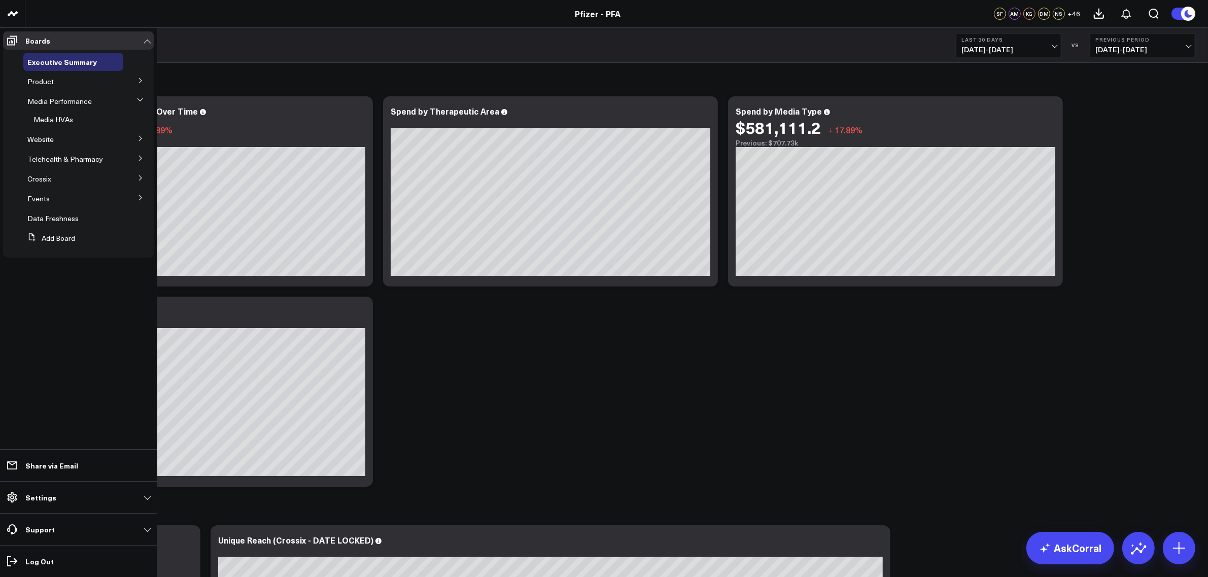
click at [135, 140] on button at bounding box center [140, 137] width 26 height 15
click at [140, 80] on icon at bounding box center [140, 81] width 6 height 6
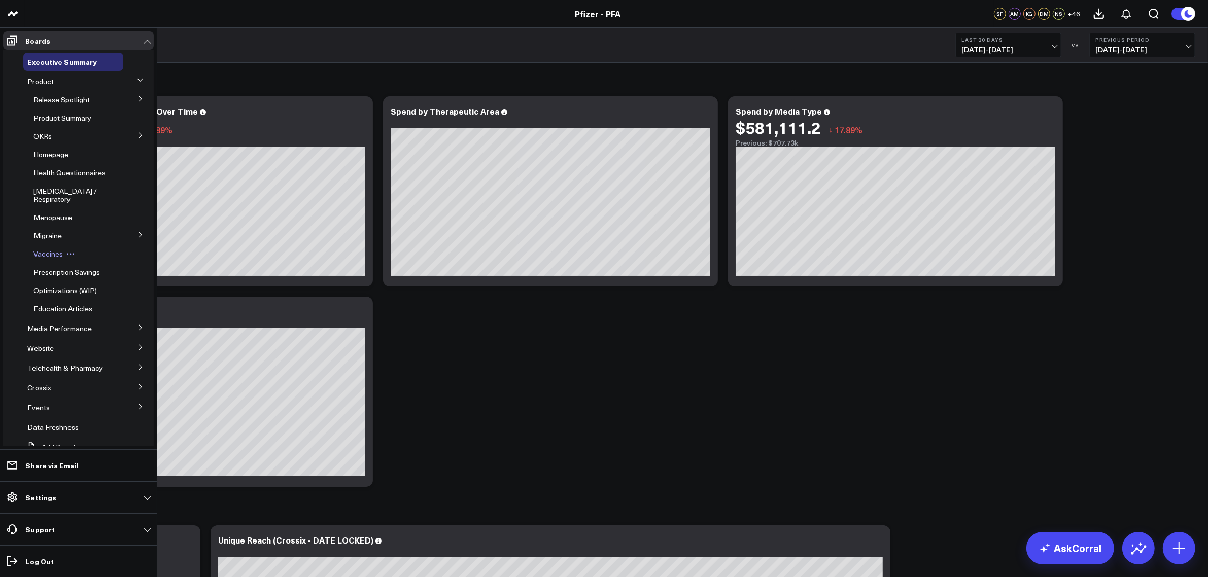
click at [43, 259] on span "Vaccines" at bounding box center [47, 254] width 29 height 10
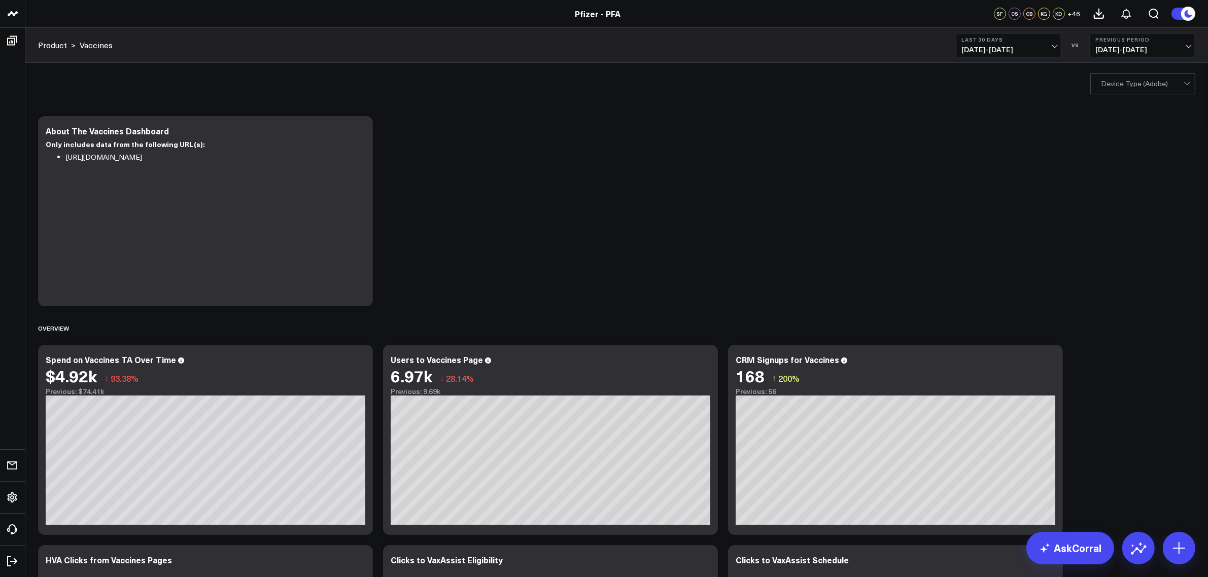
click at [1049, 48] on span "[DATE] - [DATE]" at bounding box center [1008, 50] width 94 height 8
click at [995, 88] on link "Last 7 Days" at bounding box center [1008, 86] width 105 height 19
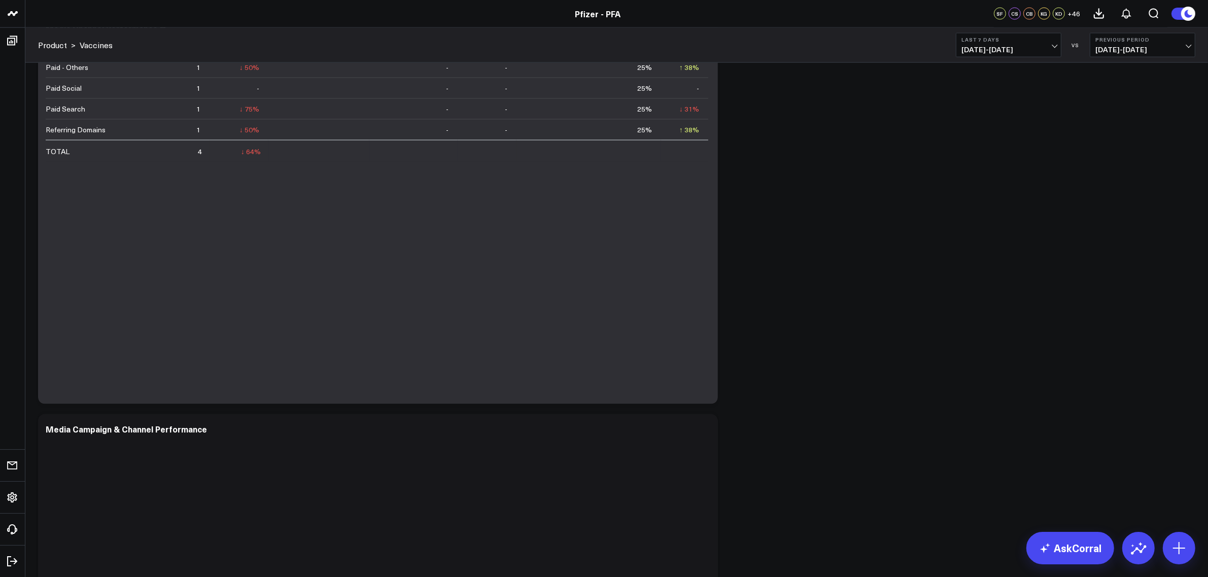
scroll to position [1712, 0]
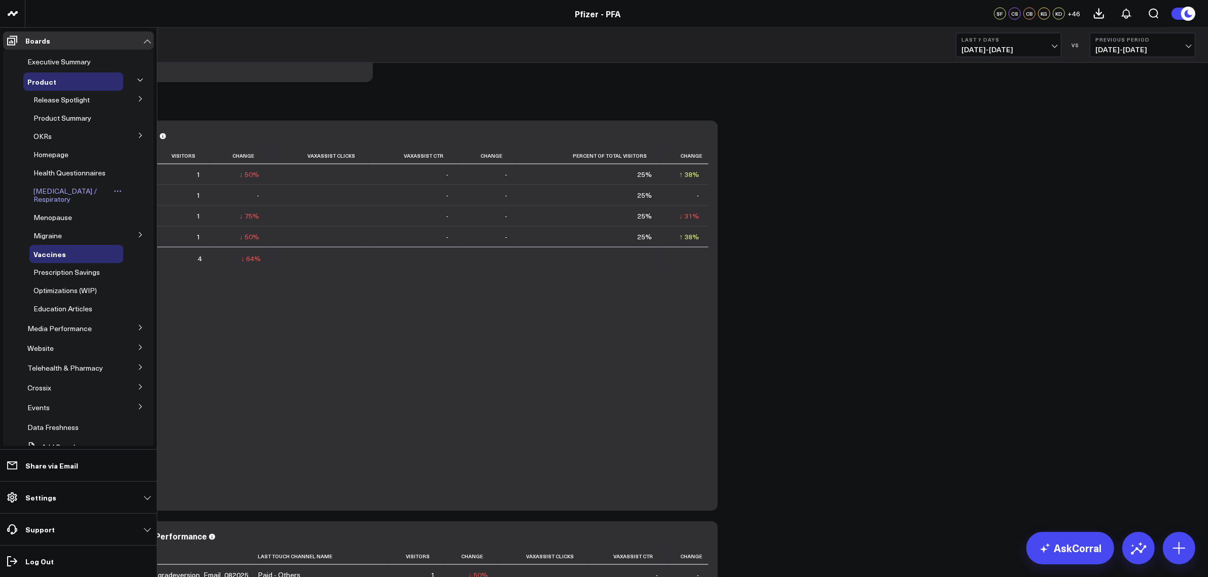
click at [51, 204] on span "[MEDICAL_DATA] / Respiratory" at bounding box center [64, 195] width 63 height 18
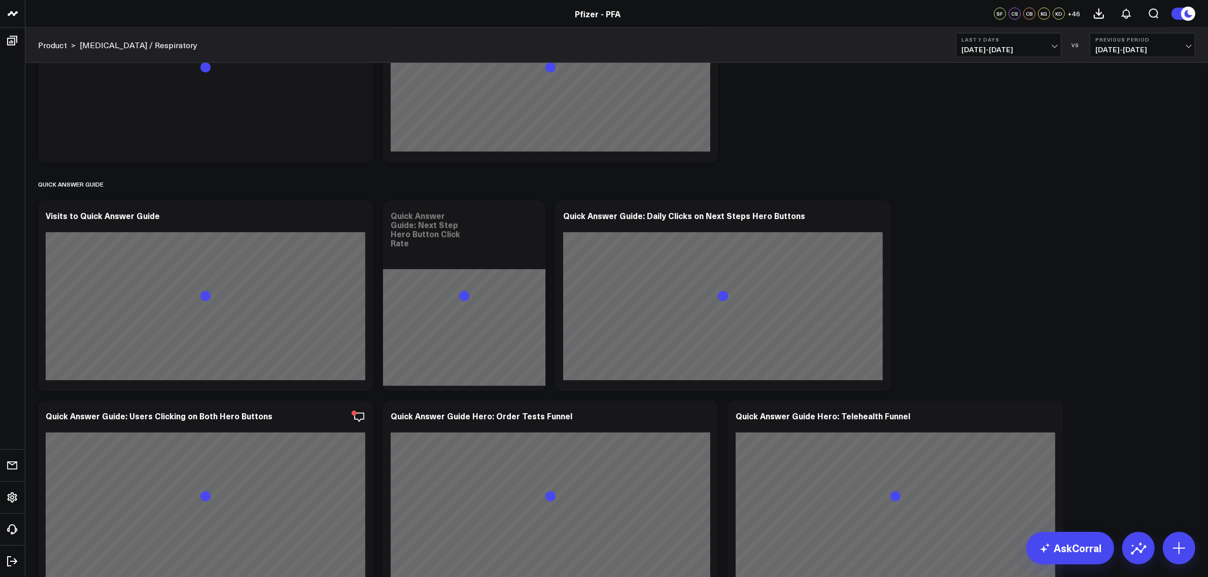
scroll to position [1141, 0]
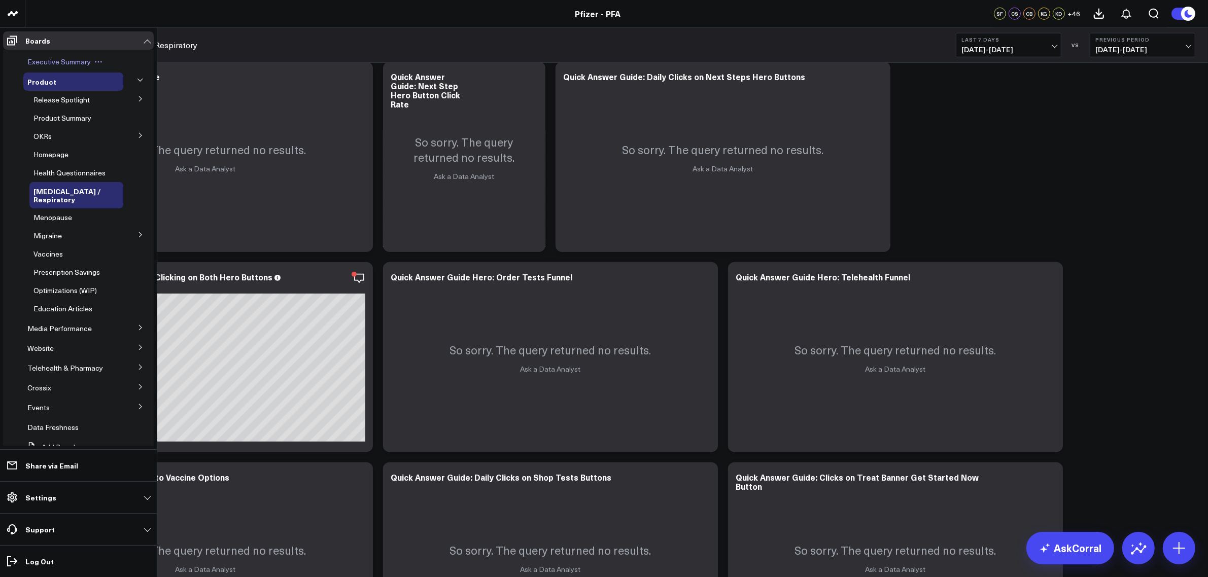
click at [56, 59] on span "Executive Summary" at bounding box center [58, 62] width 63 height 10
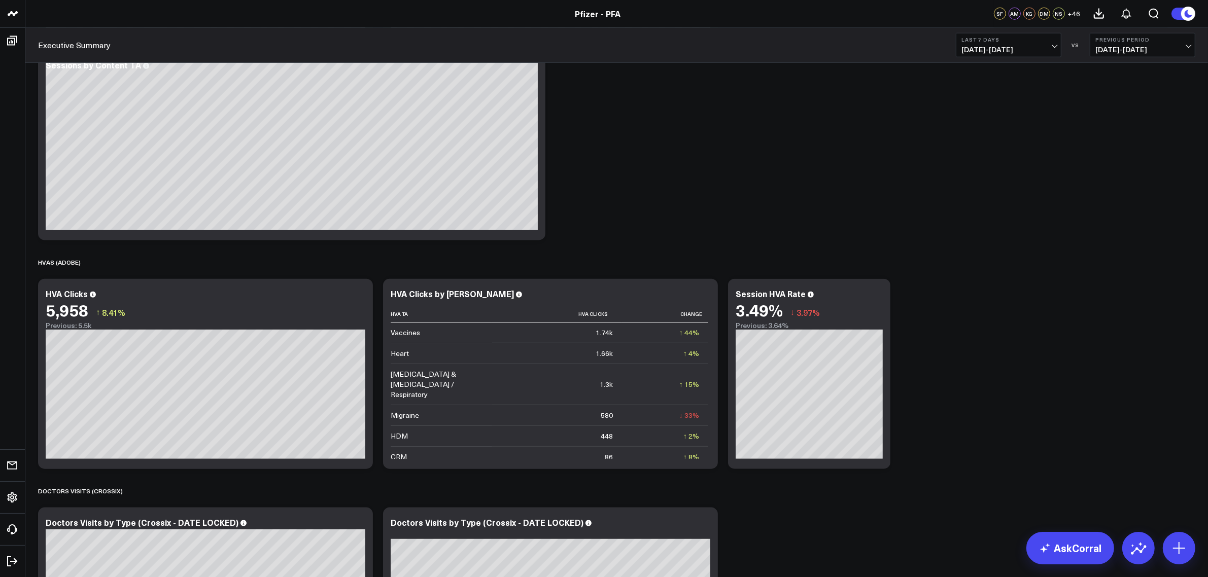
scroll to position [1305, 0]
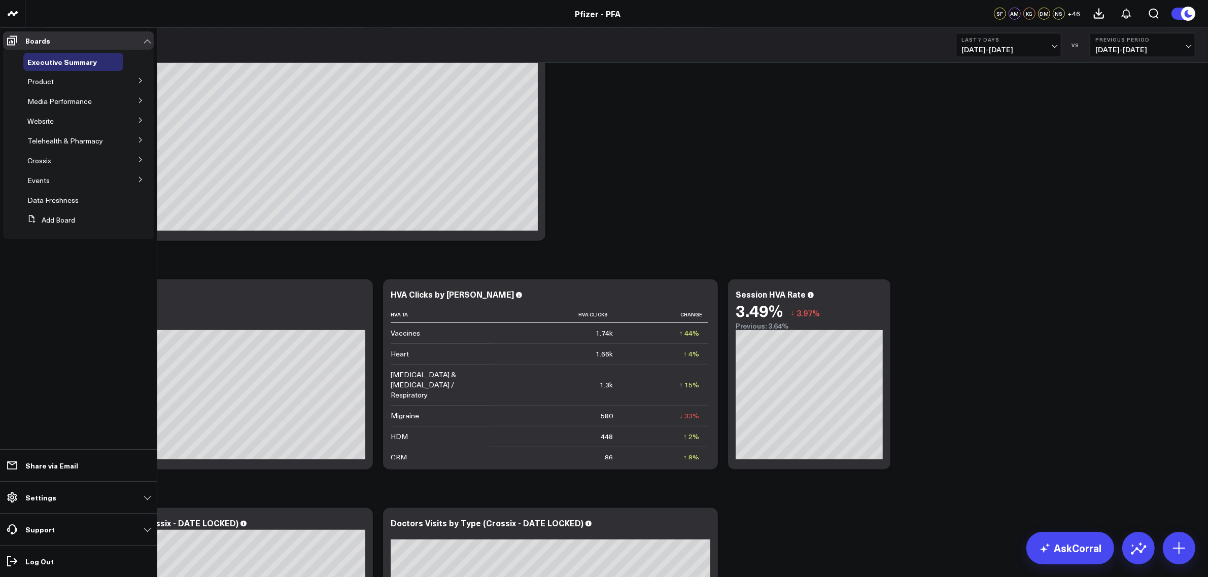
click at [136, 79] on button at bounding box center [140, 80] width 26 height 15
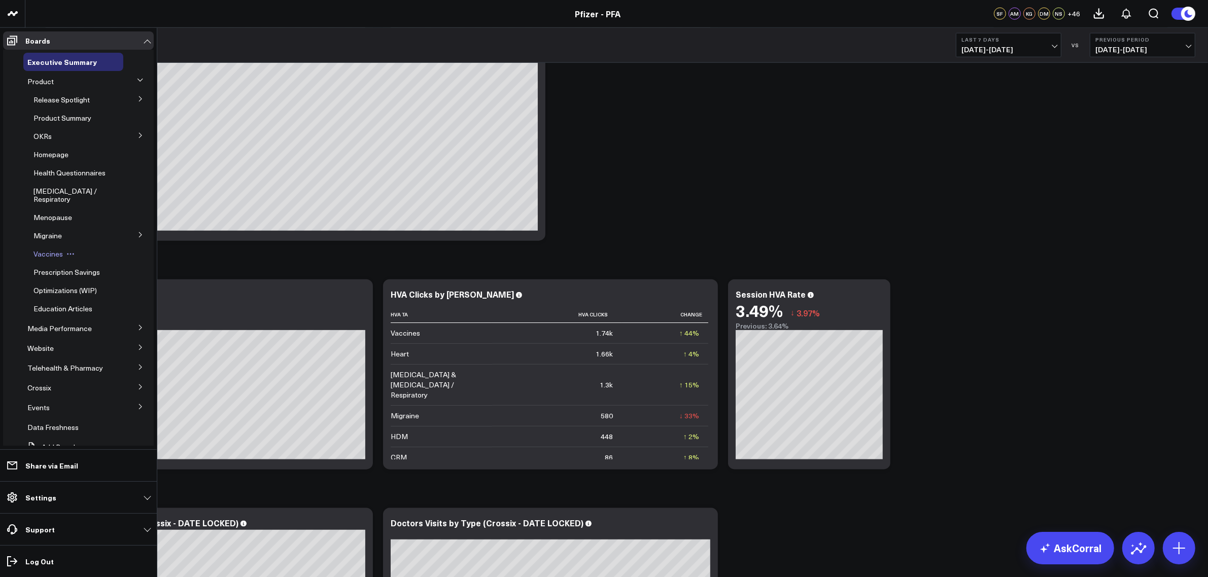
click at [43, 263] on div "Vaccines" at bounding box center [76, 254] width 94 height 18
click at [49, 259] on span "Vaccines" at bounding box center [47, 254] width 29 height 10
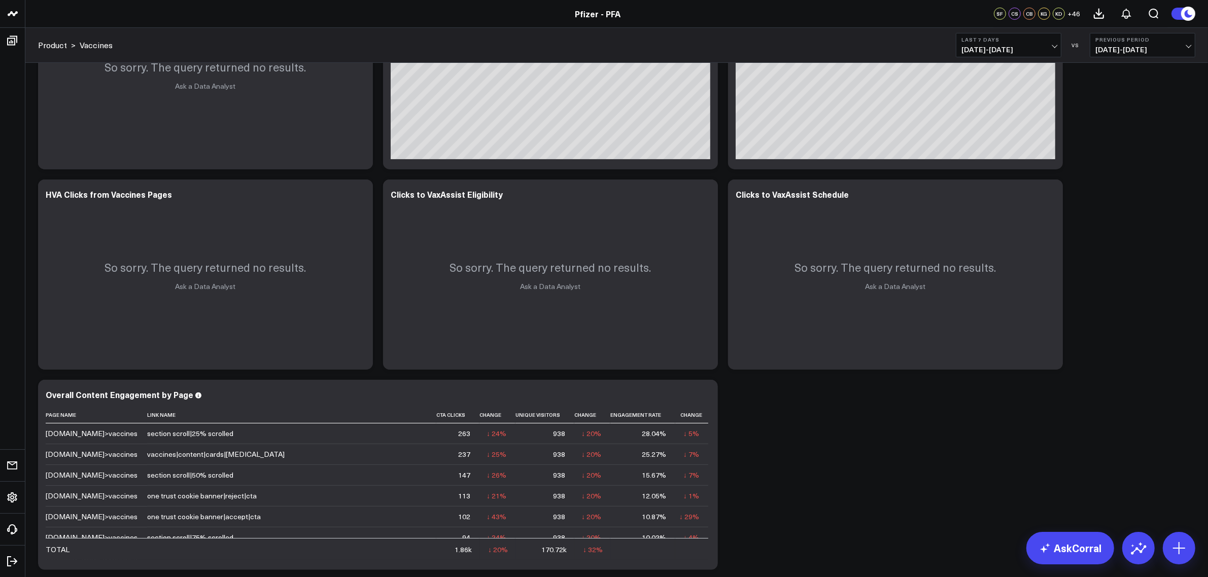
scroll to position [380, 0]
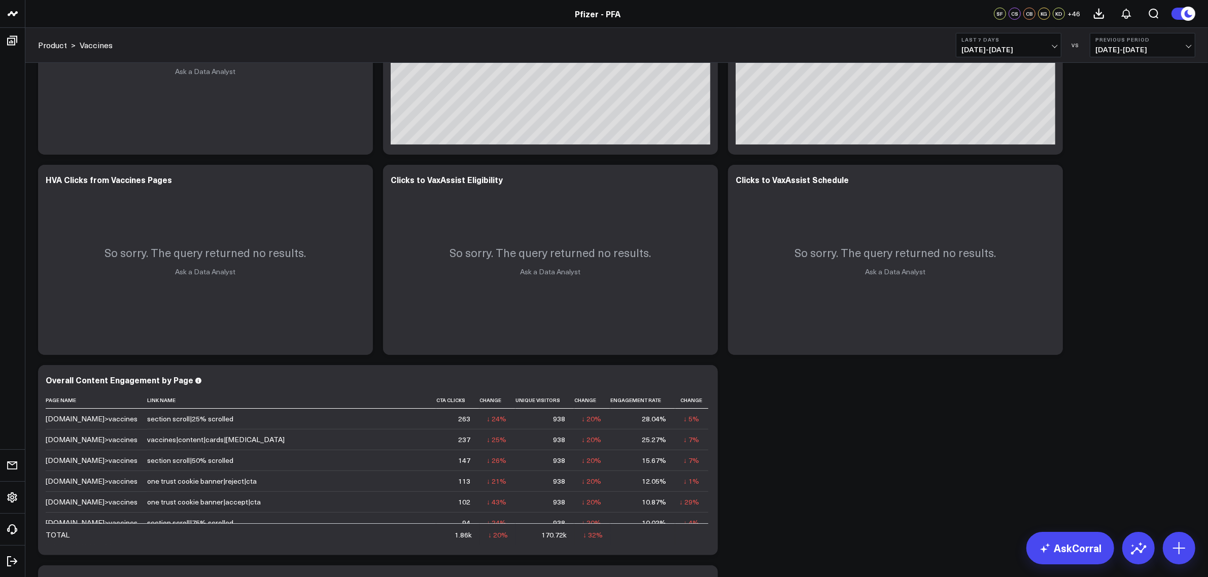
click at [1051, 46] on span "[DATE] - [DATE]" at bounding box center [1008, 50] width 94 height 8
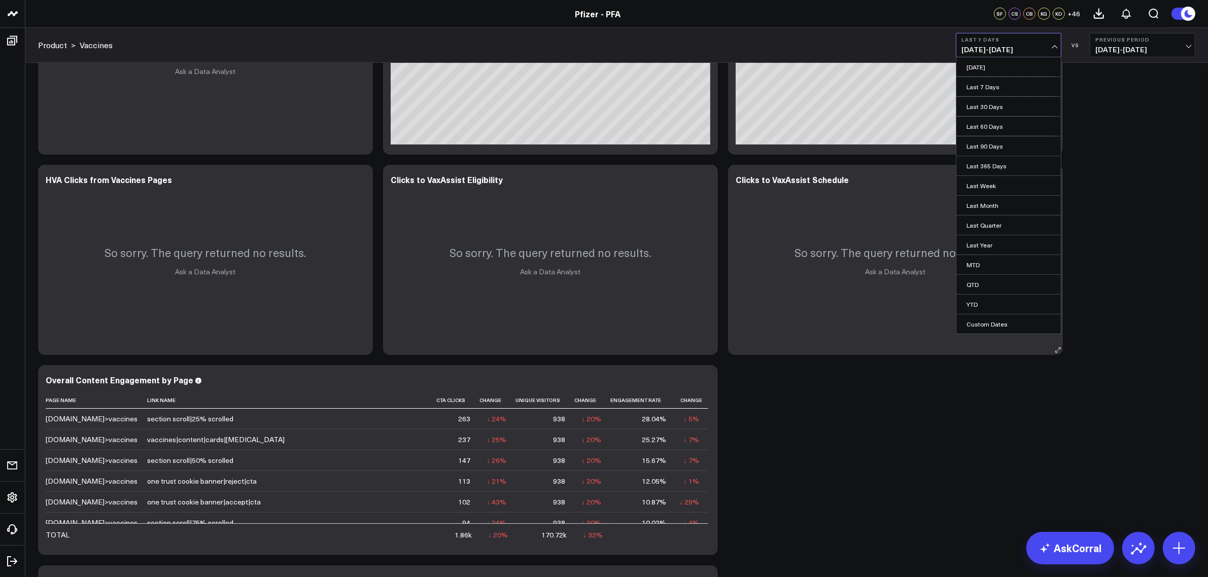
click at [997, 328] on link "Custom Dates" at bounding box center [1008, 324] width 105 height 19
select select "7"
select select "2025"
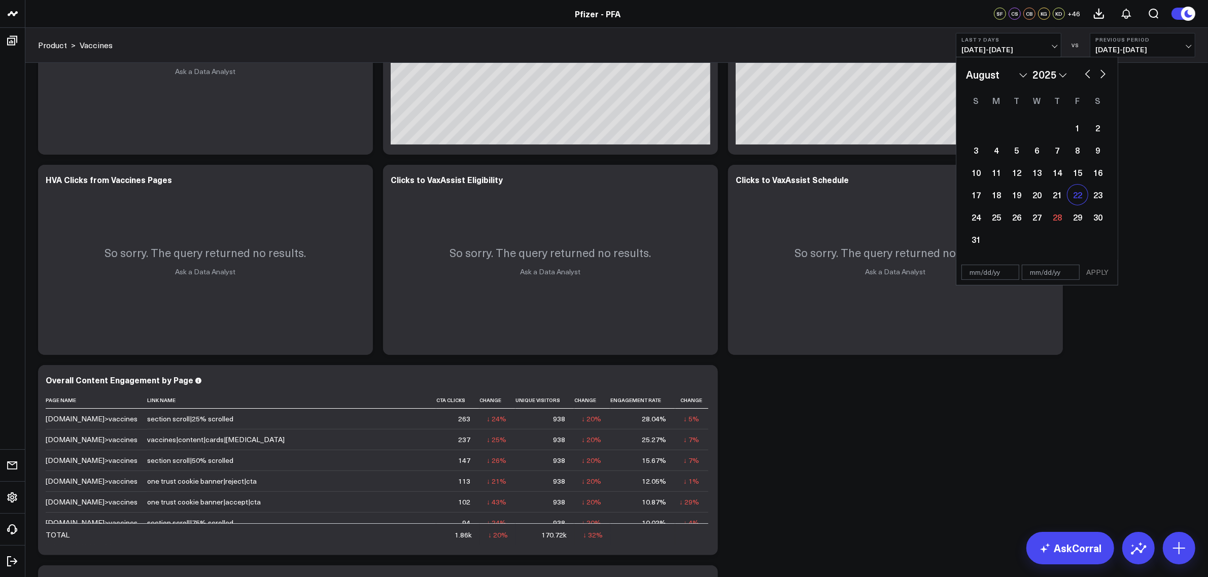
click at [1073, 197] on div "22" at bounding box center [1077, 195] width 20 height 20
type input "[DATE]"
select select "7"
select select "2025"
click at [1059, 214] on div "28" at bounding box center [1057, 217] width 20 height 20
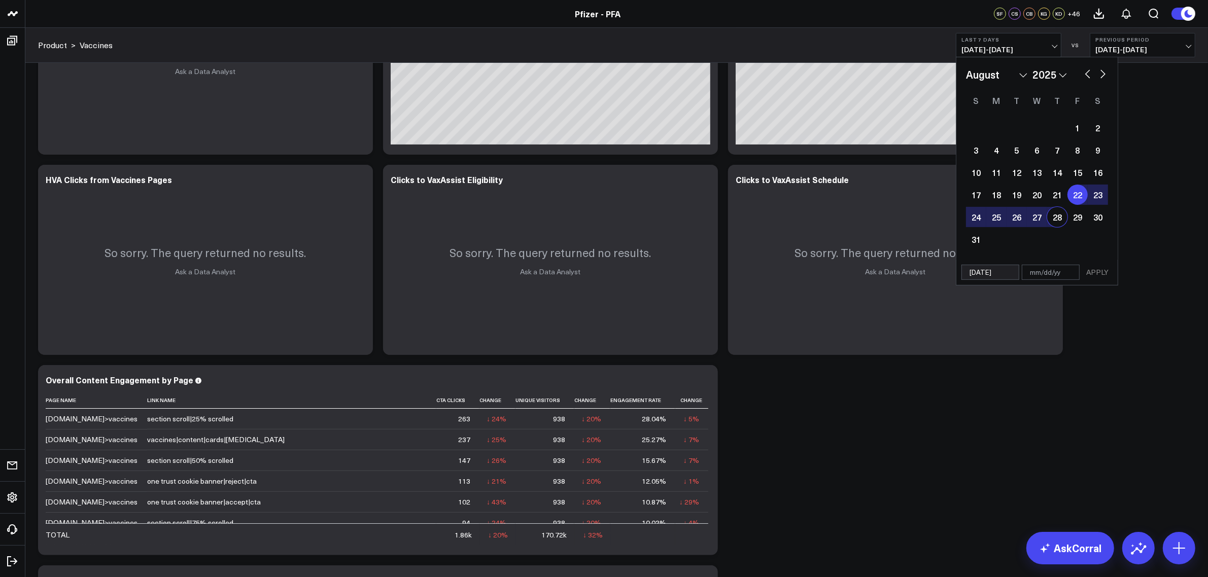
type input "[DATE]"
select select "7"
select select "2025"
click at [1102, 270] on button "APPLY" at bounding box center [1097, 272] width 30 height 15
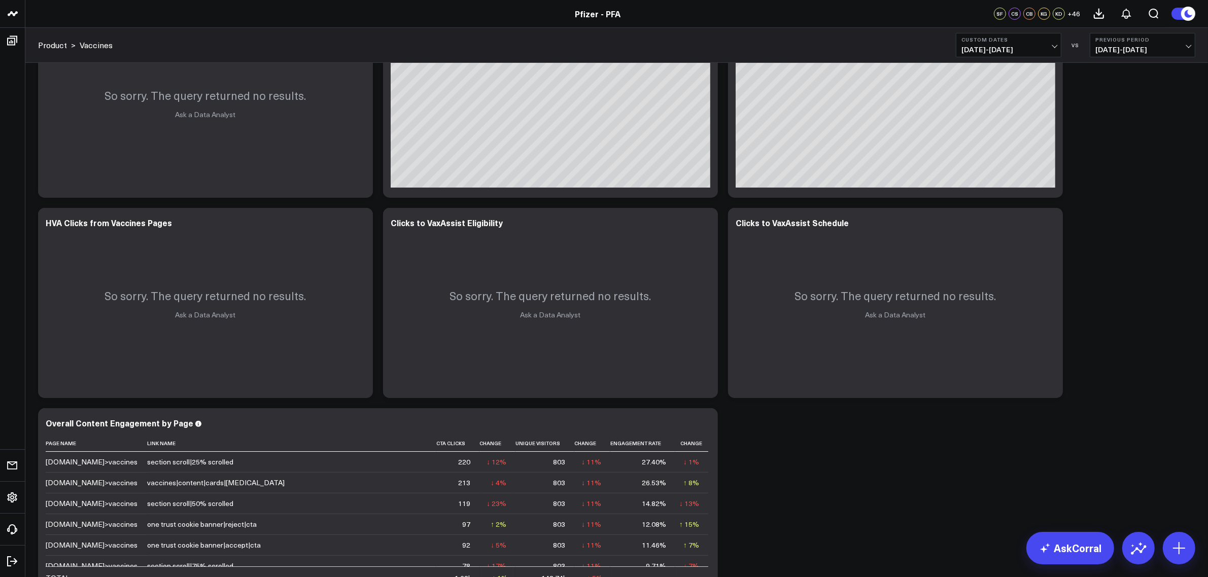
scroll to position [84, 0]
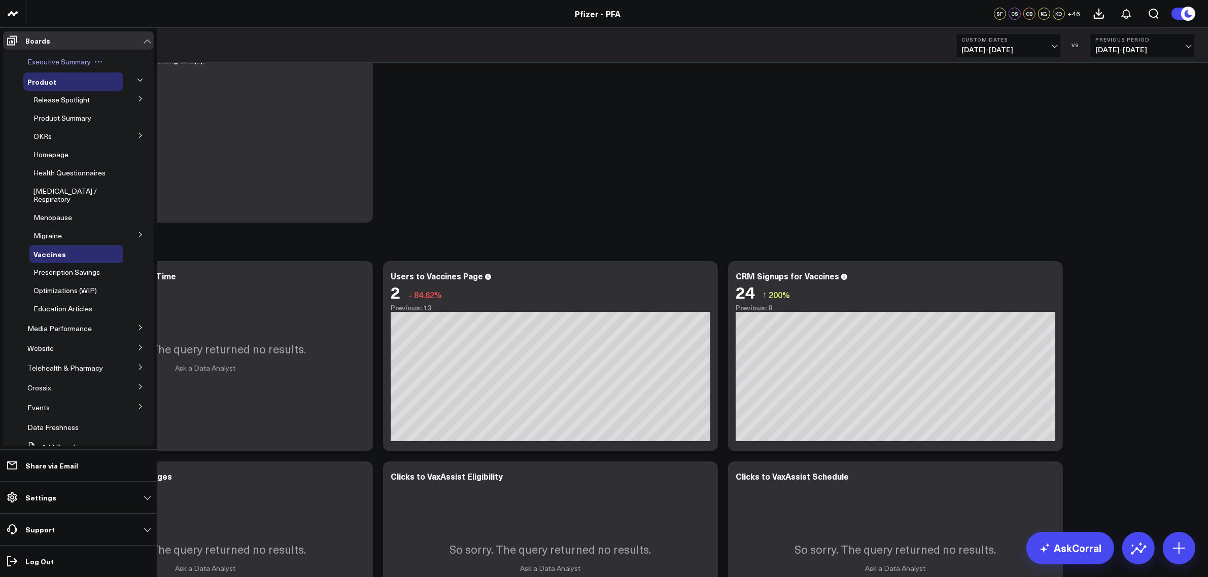
click at [49, 60] on span "Executive Summary" at bounding box center [58, 62] width 63 height 10
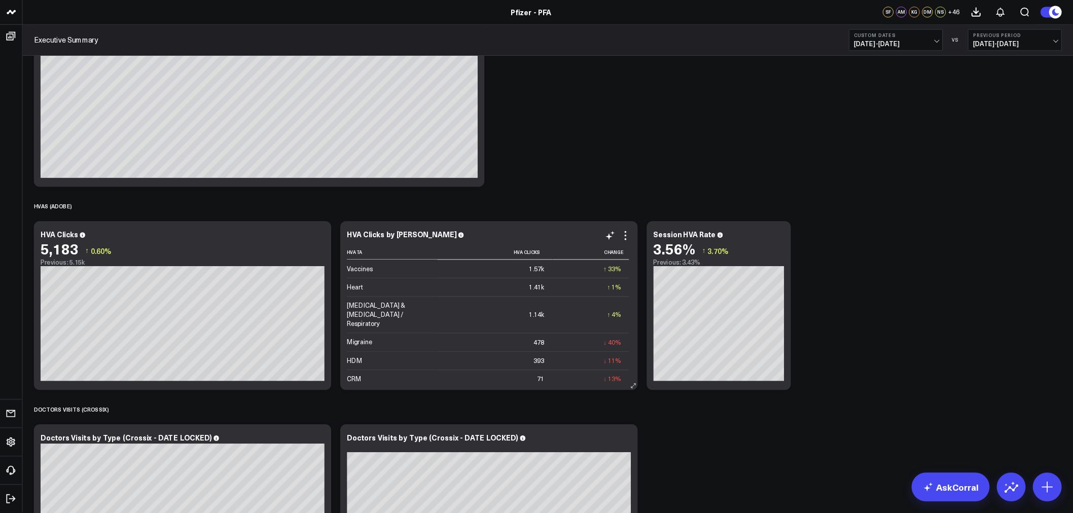
scroll to position [1335, 0]
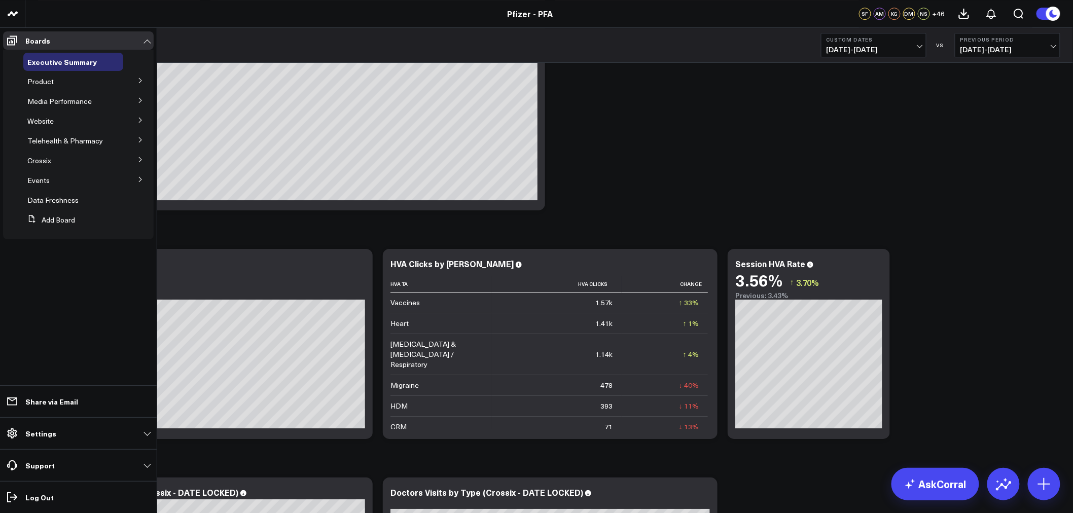
click at [138, 79] on icon at bounding box center [140, 81] width 6 height 6
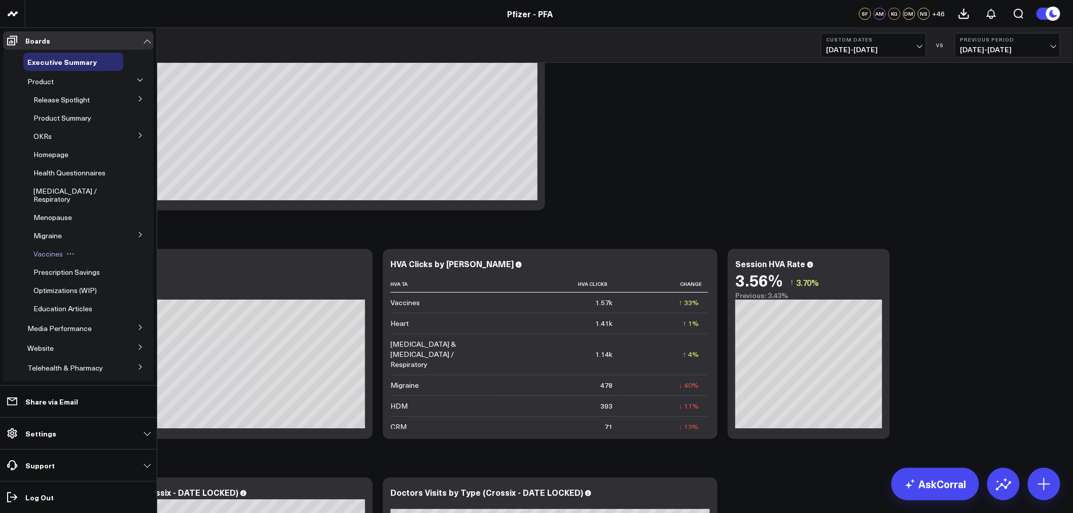
click at [52, 259] on span "Vaccines" at bounding box center [47, 254] width 29 height 10
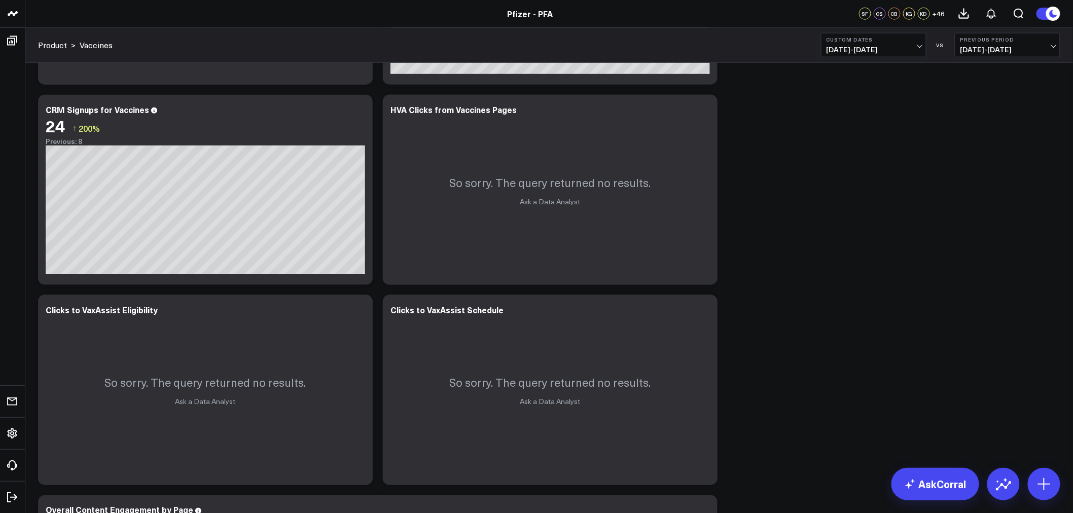
scroll to position [507, 0]
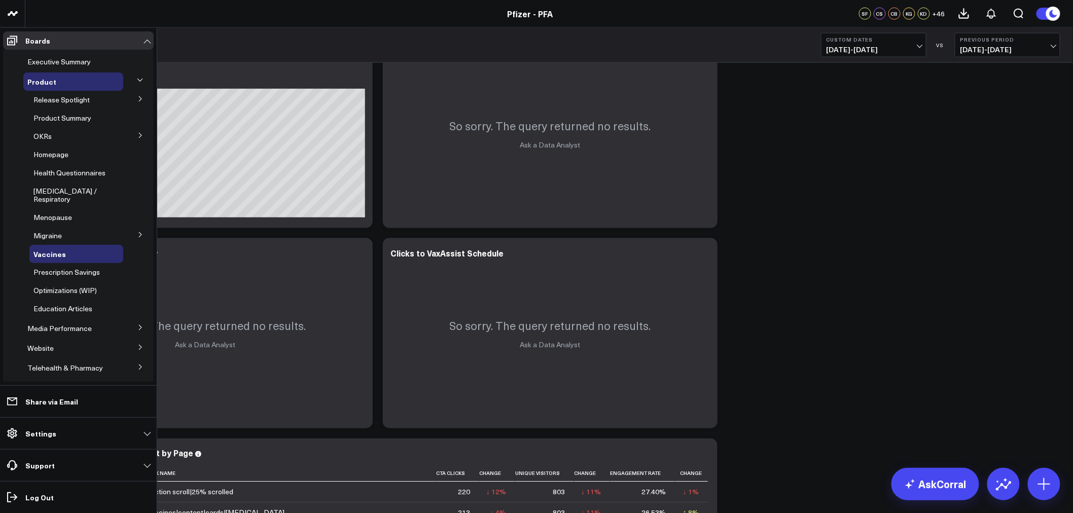
click at [137, 97] on icon at bounding box center [140, 99] width 6 height 6
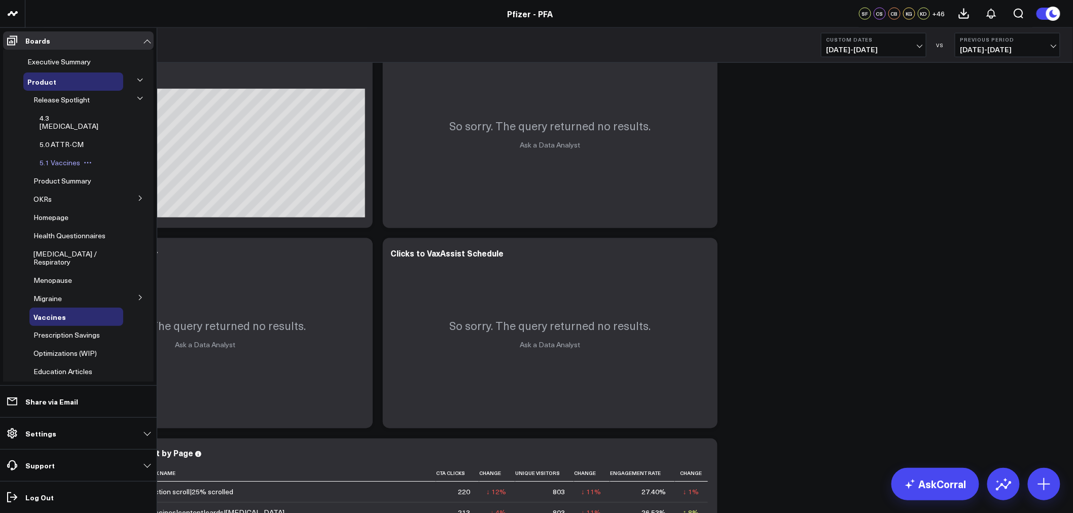
click at [57, 158] on span "5.1 Vaccines" at bounding box center [60, 163] width 41 height 10
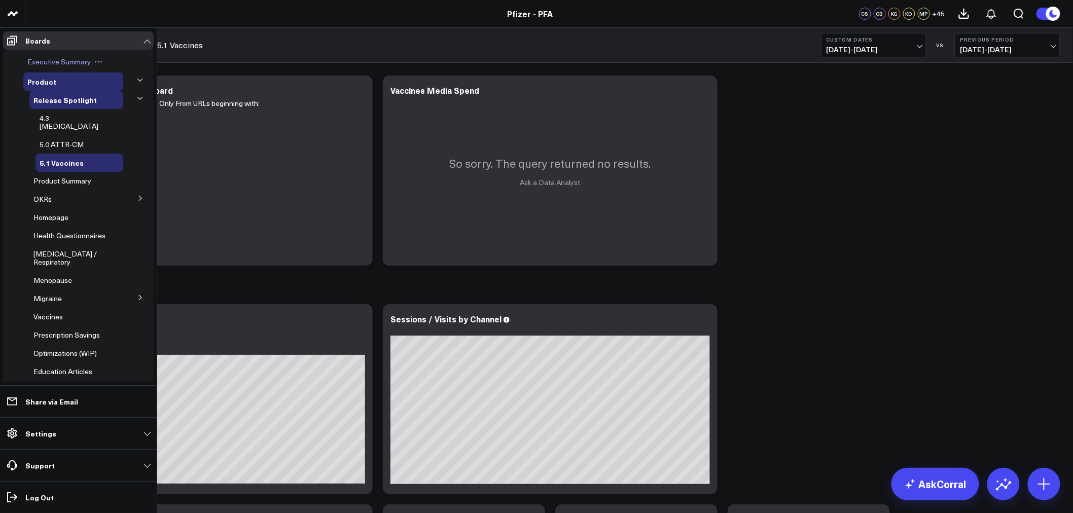
click at [64, 62] on span "Executive Summary" at bounding box center [58, 62] width 63 height 10
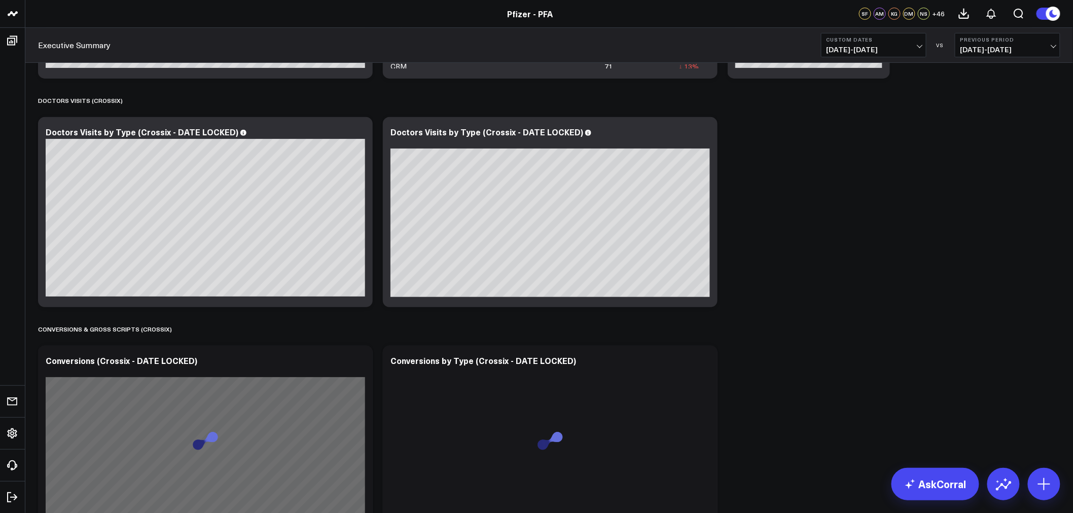
scroll to position [1747, 0]
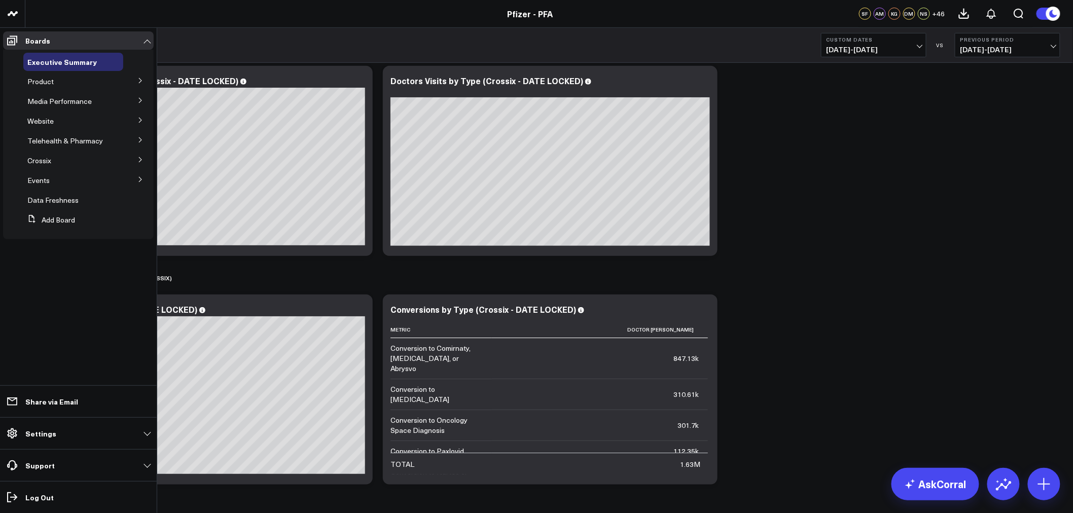
click at [135, 83] on button at bounding box center [140, 80] width 26 height 15
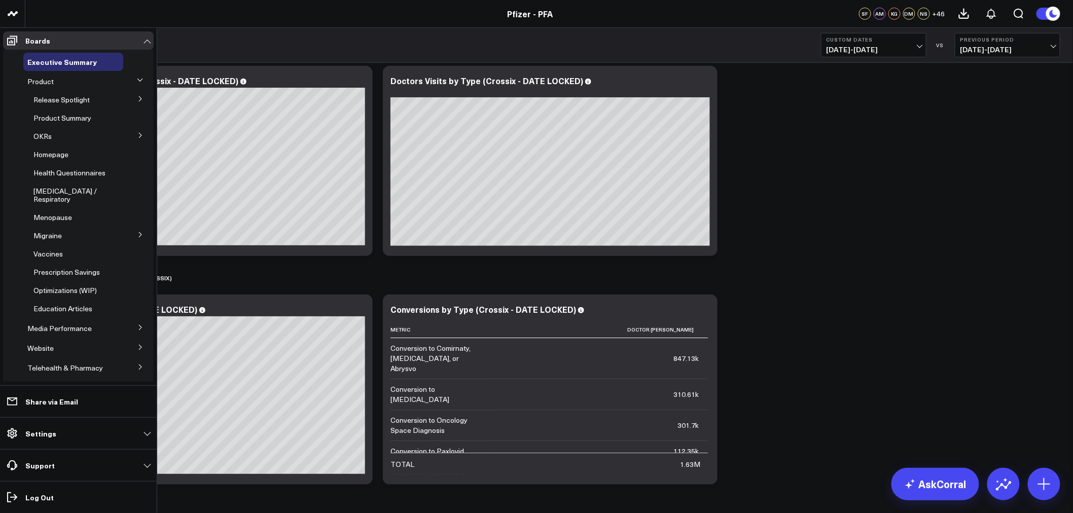
click at [138, 96] on icon at bounding box center [140, 99] width 6 height 6
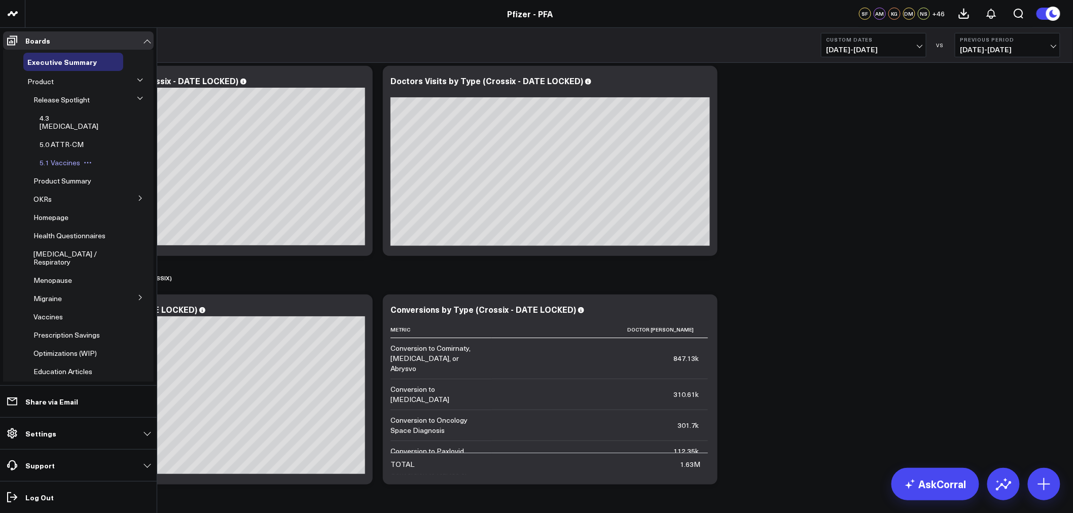
click at [67, 158] on span "5.1 Vaccines" at bounding box center [60, 163] width 41 height 10
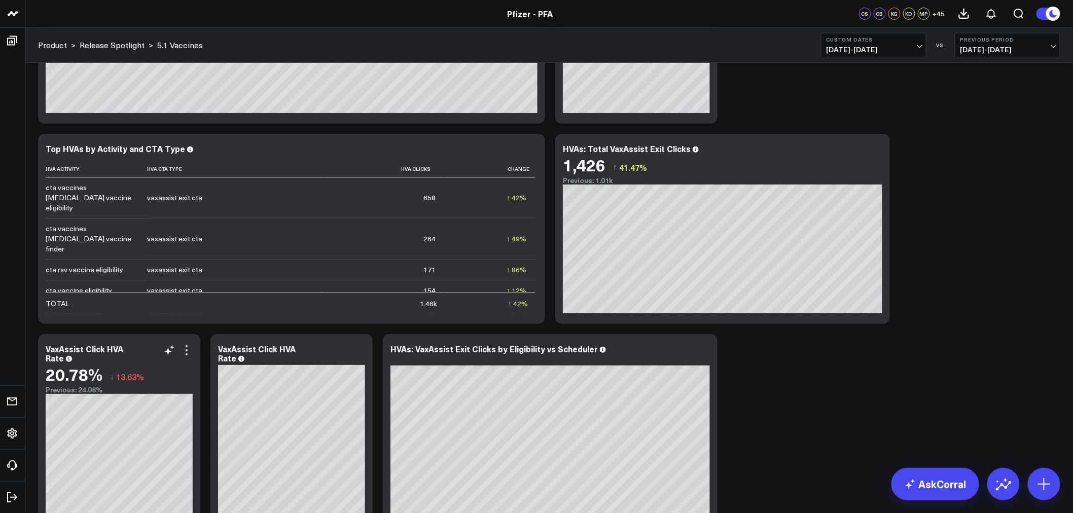
scroll to position [1971, 0]
